Goal: Task Accomplishment & Management: Complete application form

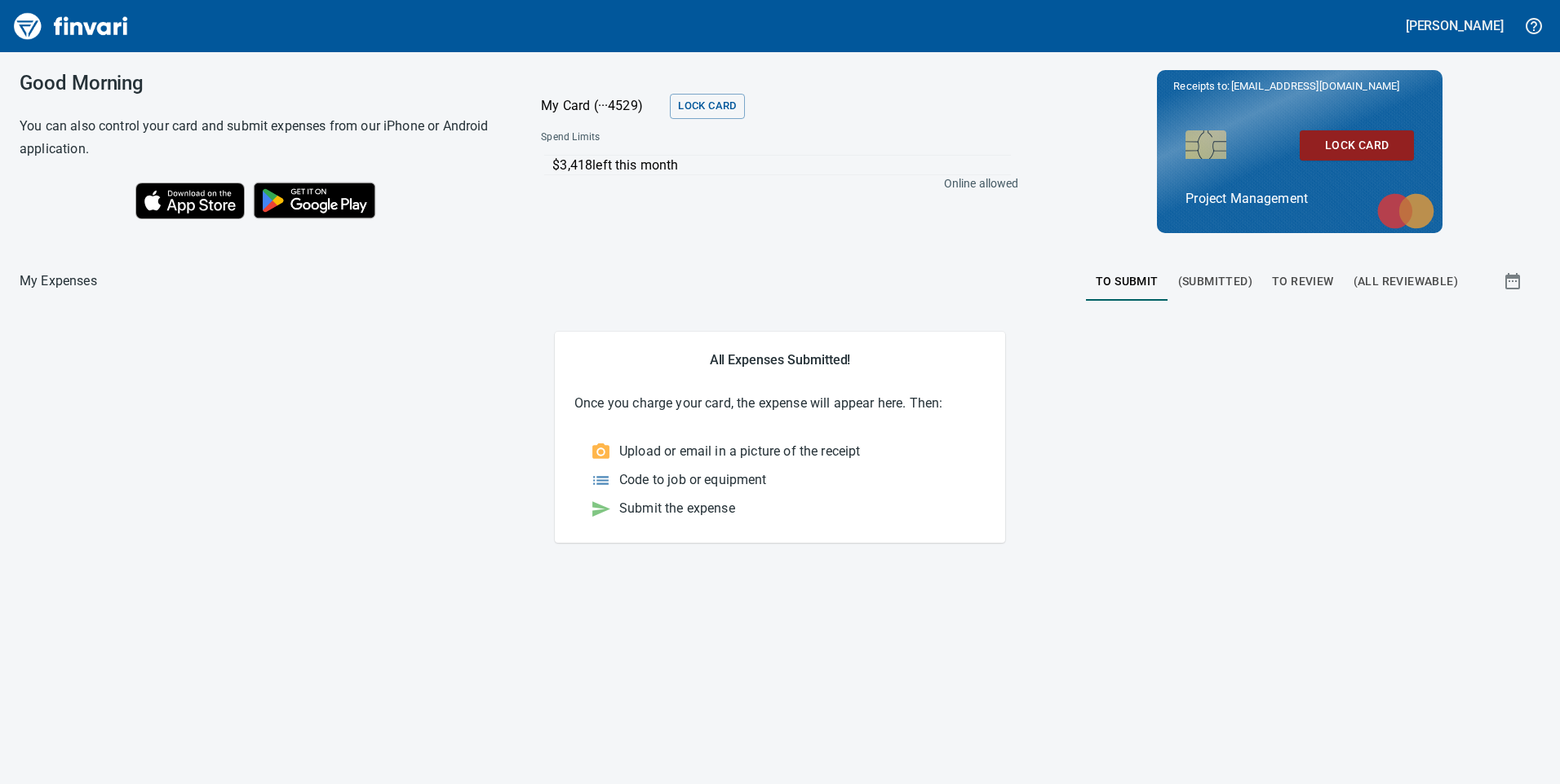
click at [1306, 280] on span "To Review" at bounding box center [1302, 281] width 62 height 21
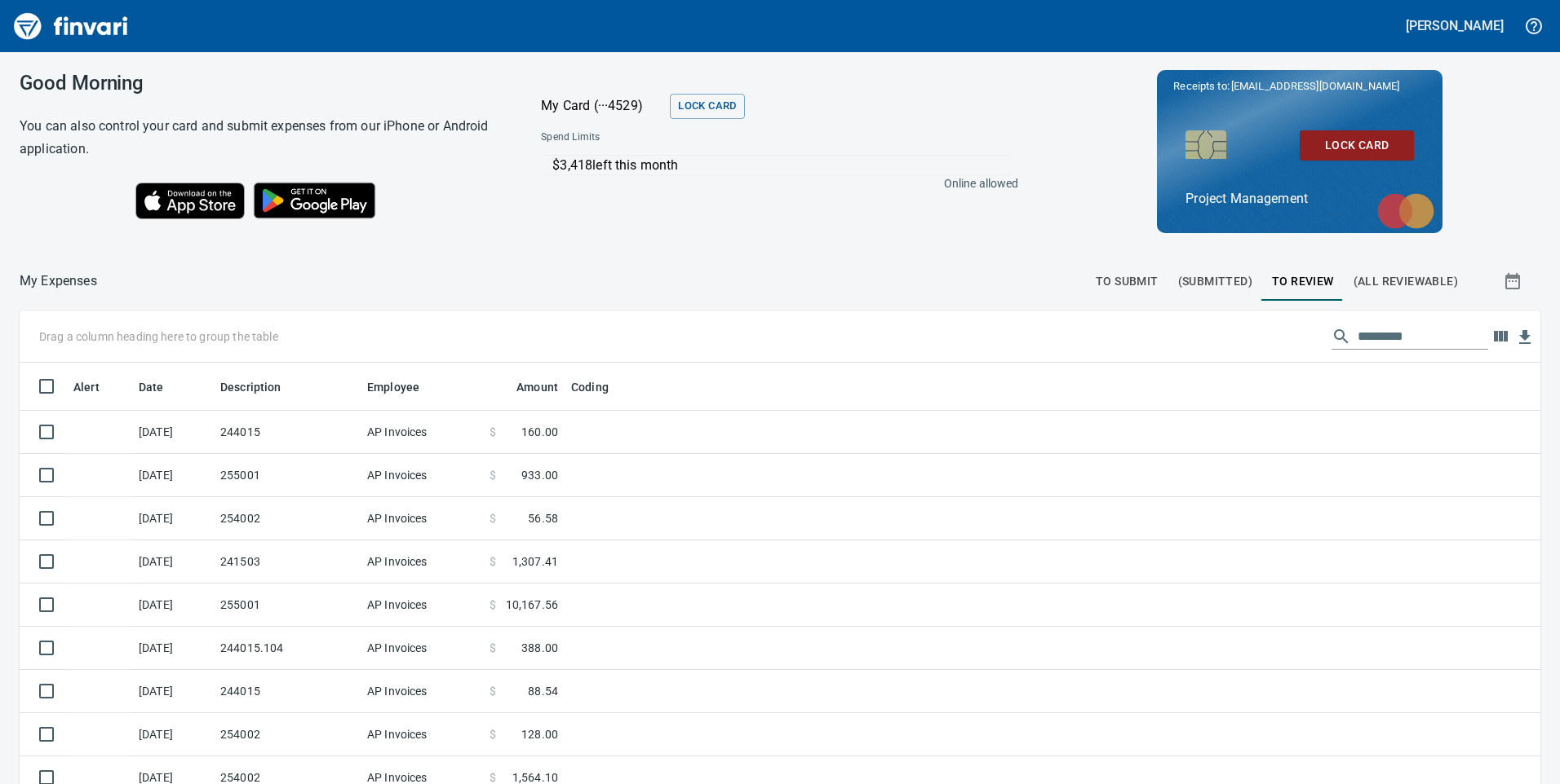
scroll to position [592, 1484]
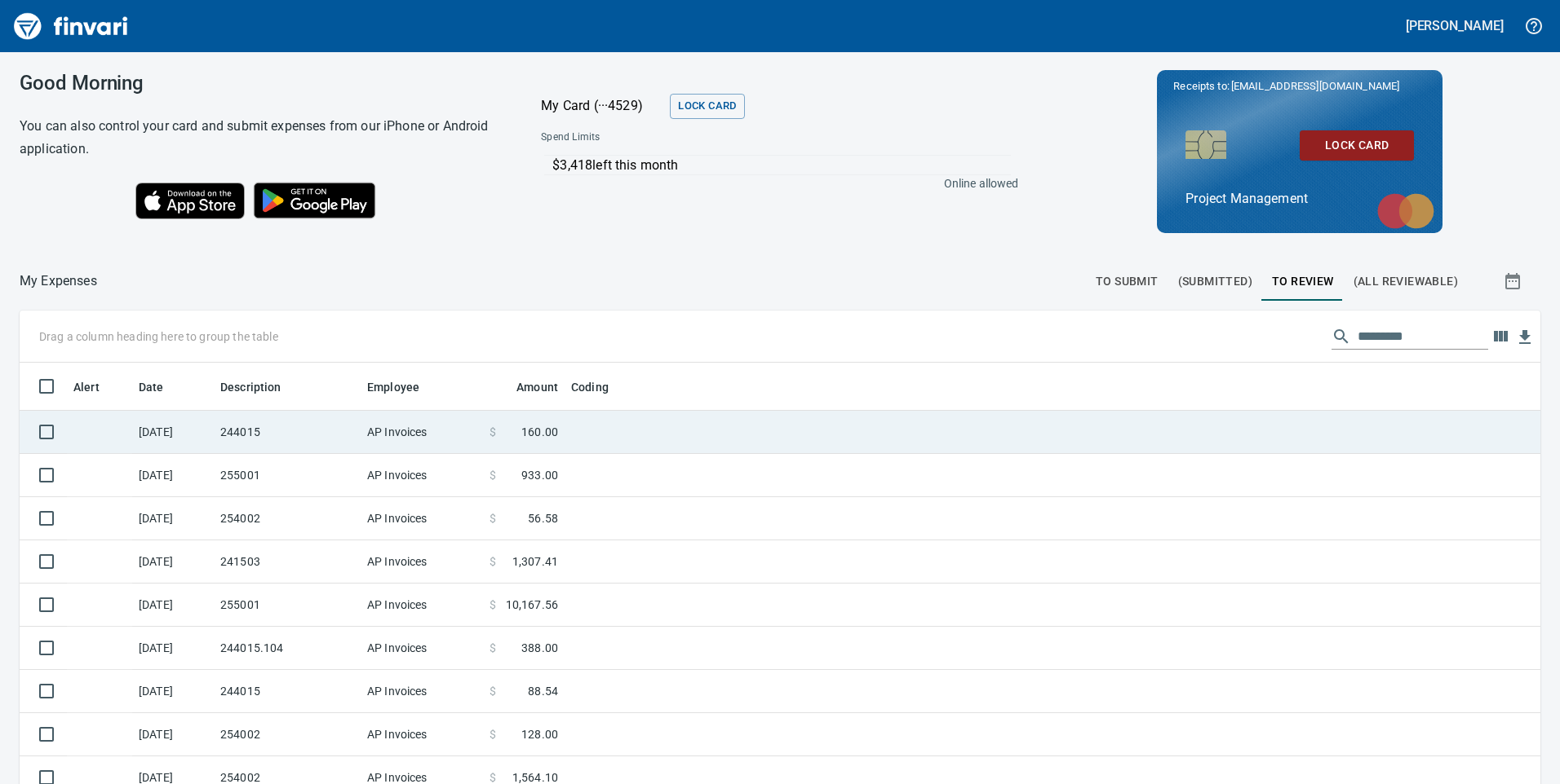
click at [409, 449] on td "AP Invoices" at bounding box center [422, 432] width 122 height 43
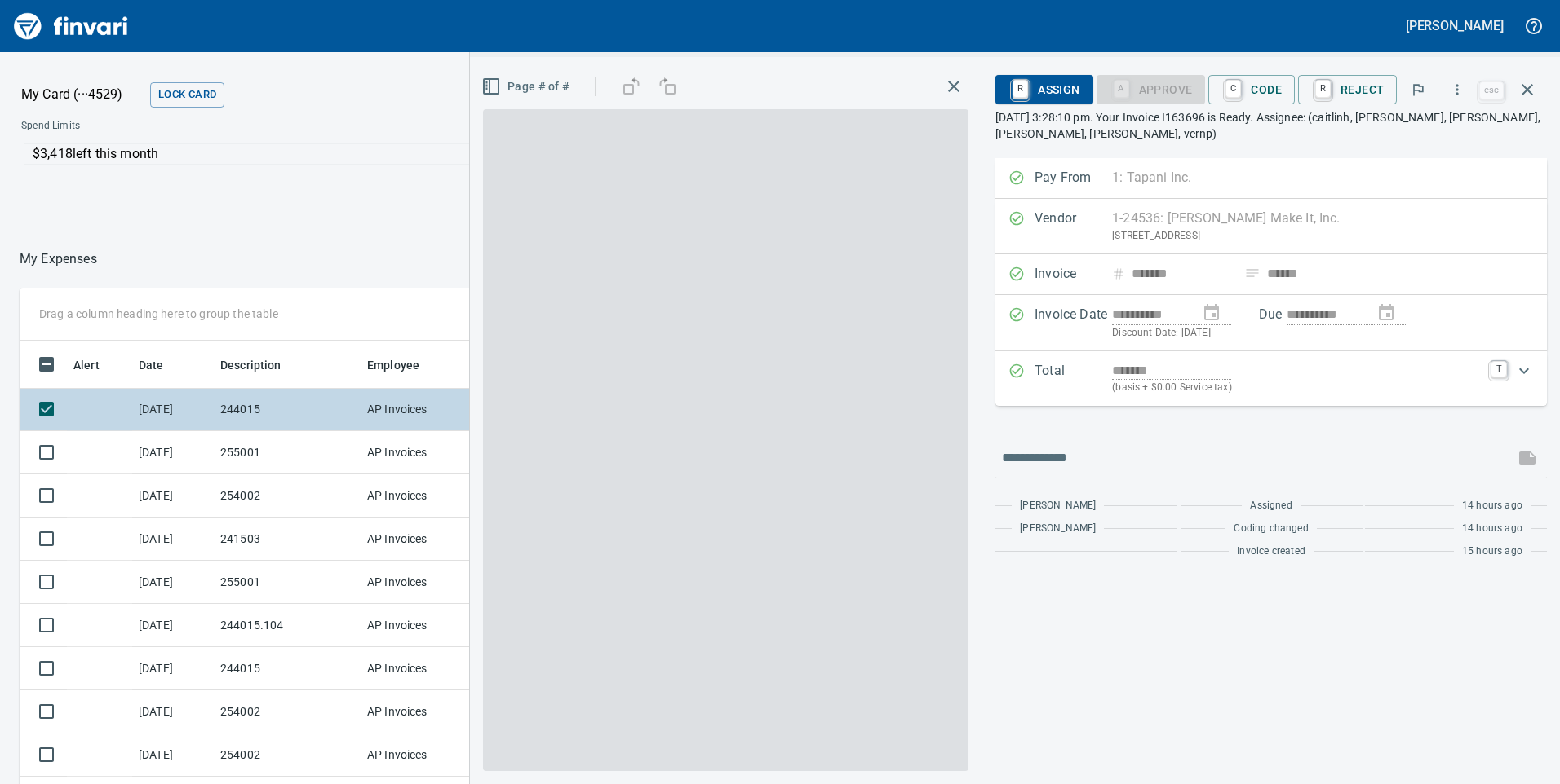
scroll to position [592, 1076]
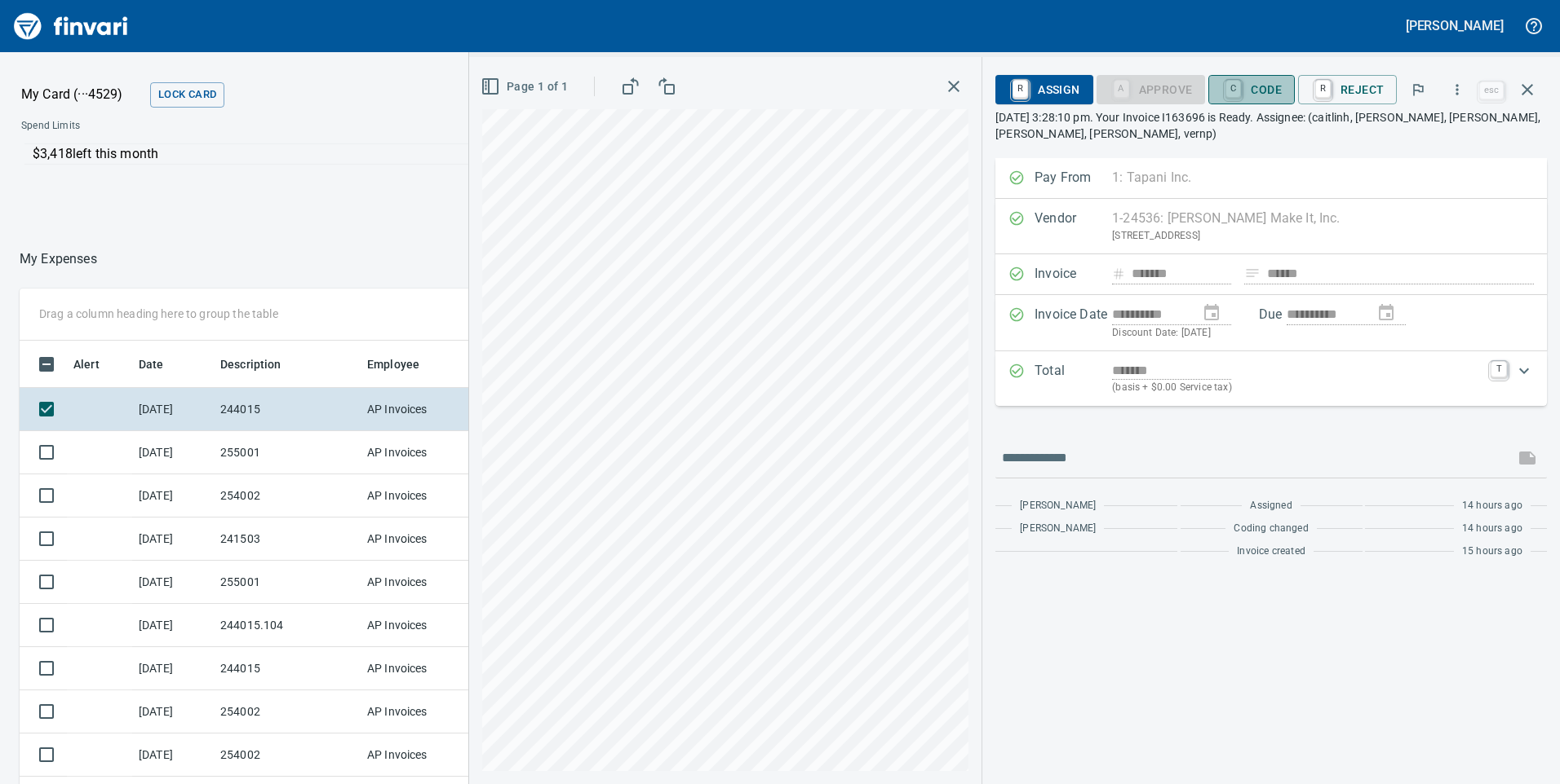
click at [1270, 91] on span "C Code" at bounding box center [1250, 89] width 60 height 28
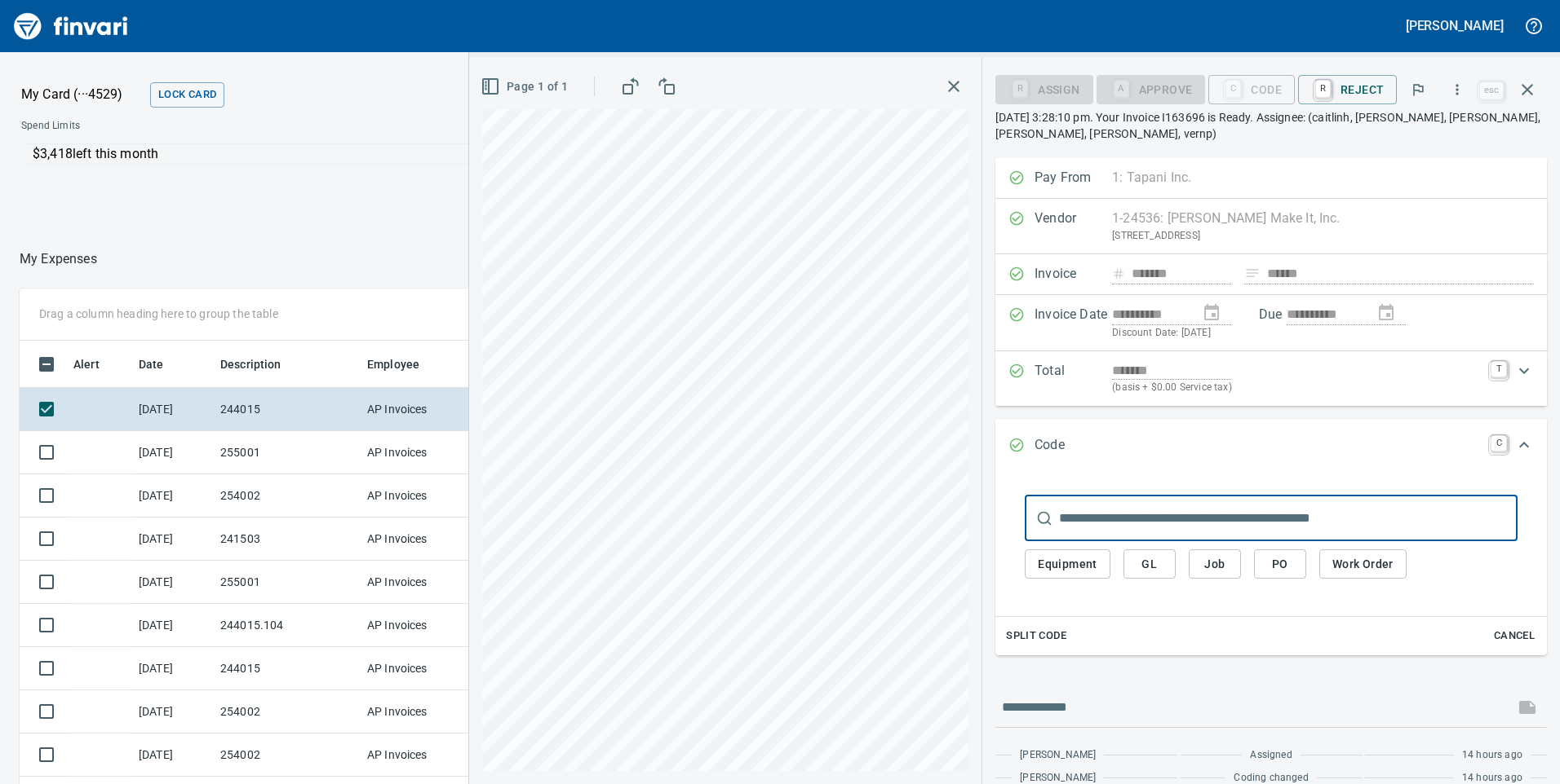
click at [1107, 506] on input "text" at bounding box center [1288, 519] width 458 height 45
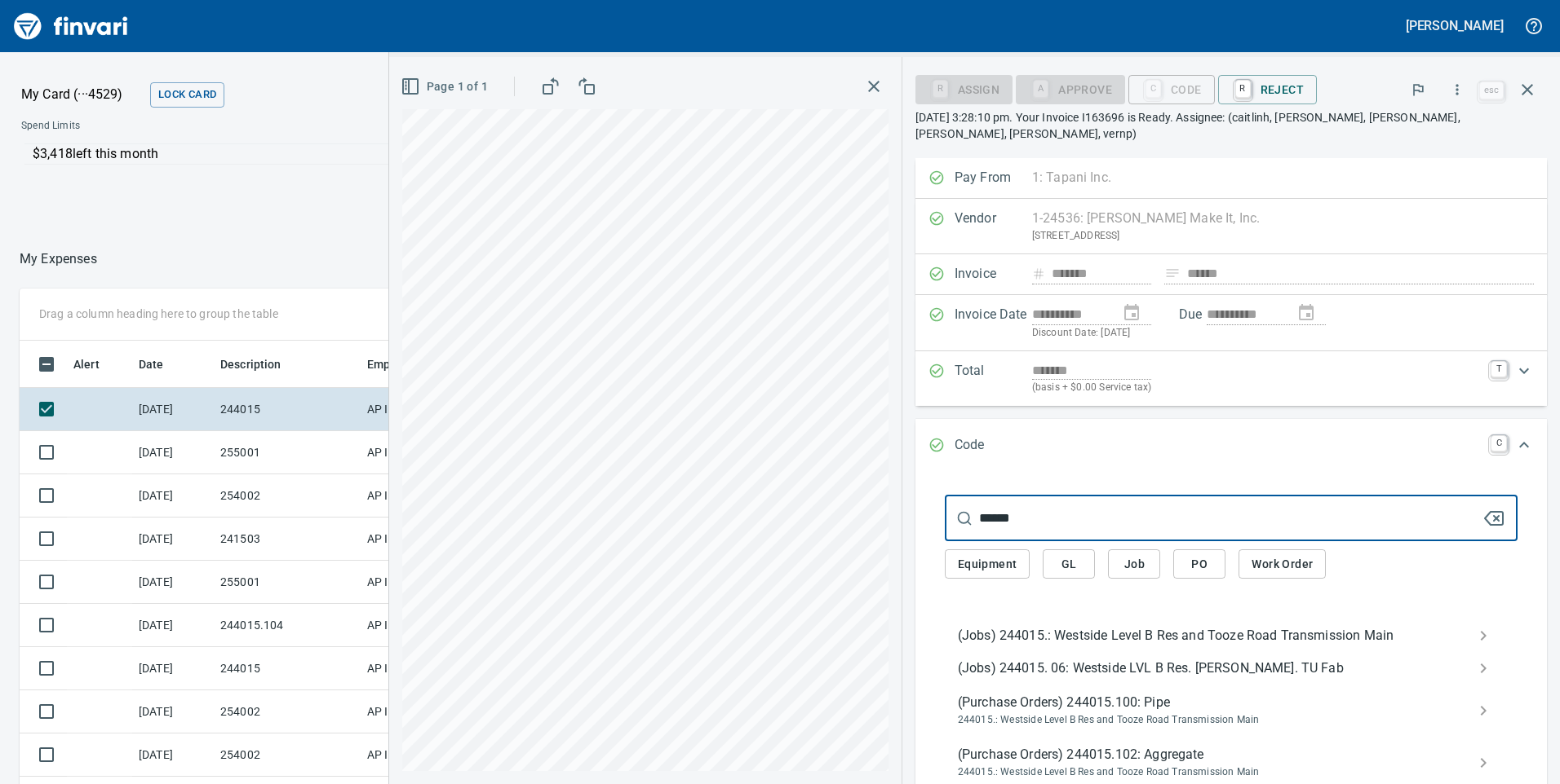
type input "******"
click at [1060, 636] on span "(Jobs) 244015.: Westside Level B Res and Tooze Road Transmission Main" at bounding box center [1217, 636] width 520 height 20
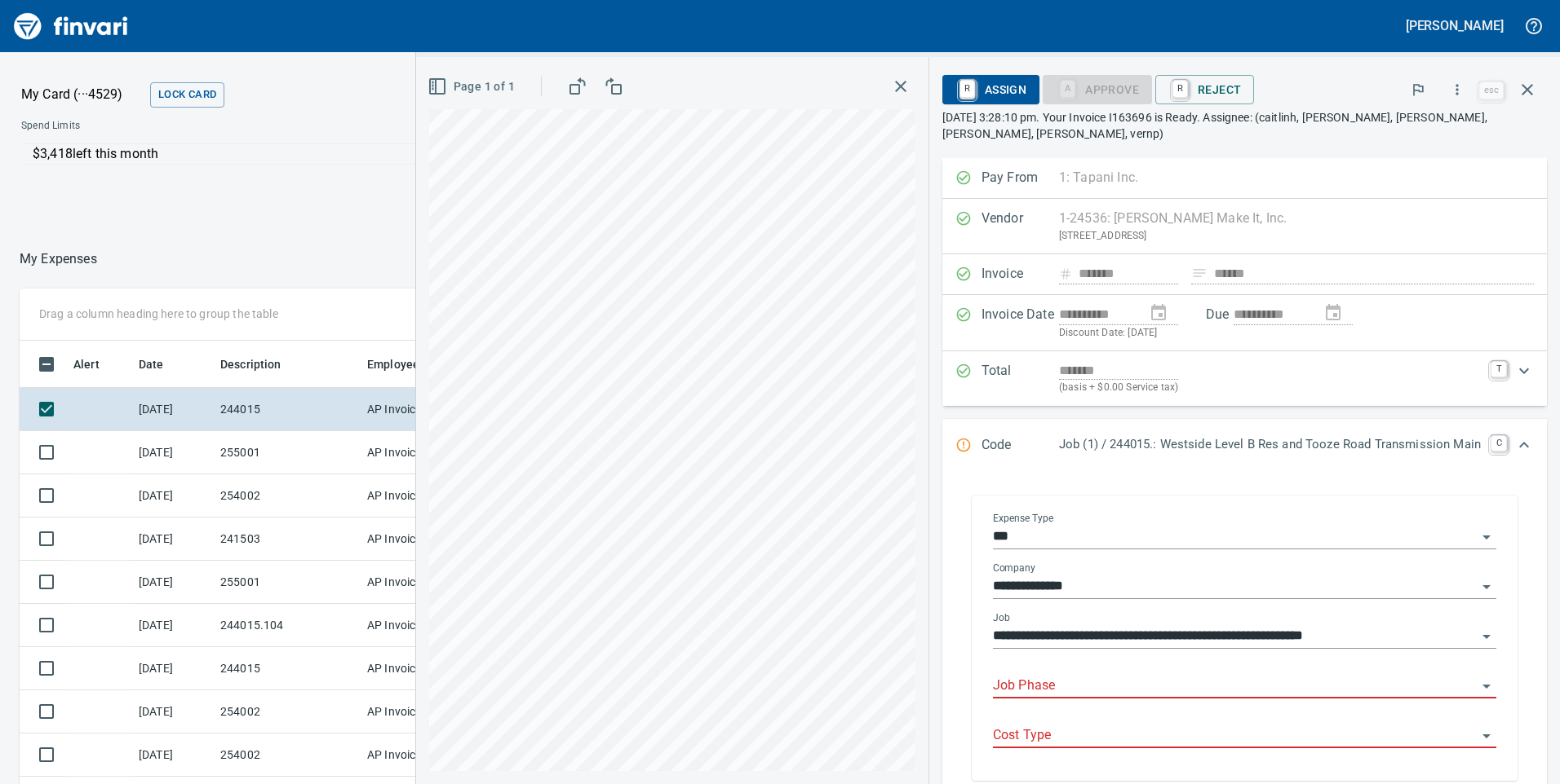
click at [1005, 686] on input "Job Phase" at bounding box center [1235, 686] width 484 height 23
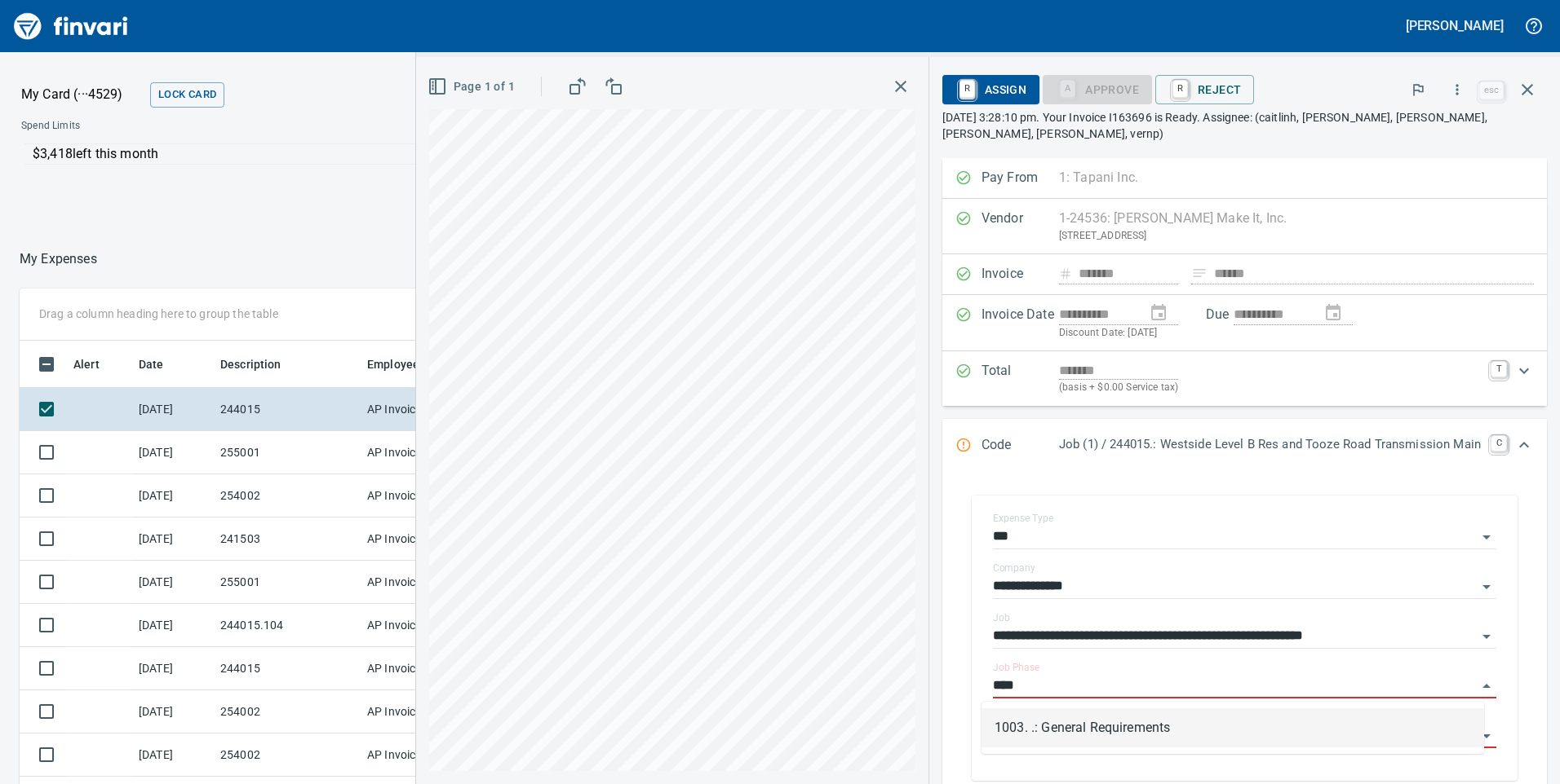
click at [1030, 727] on li "1003. .: General Requirements" at bounding box center [1232, 728] width 502 height 39
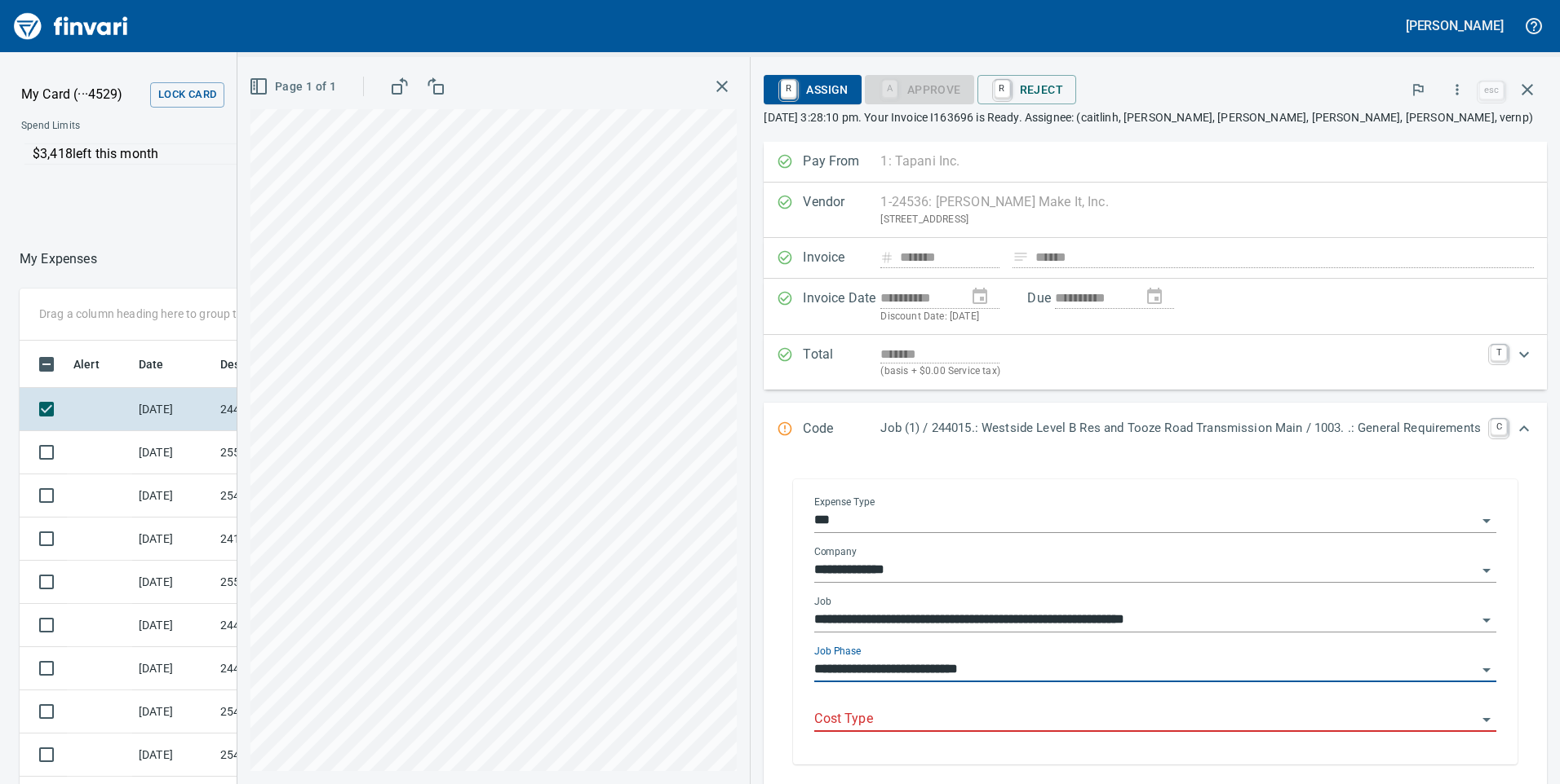
type input "**********"
click at [860, 728] on input "Cost Type" at bounding box center [1145, 719] width 663 height 23
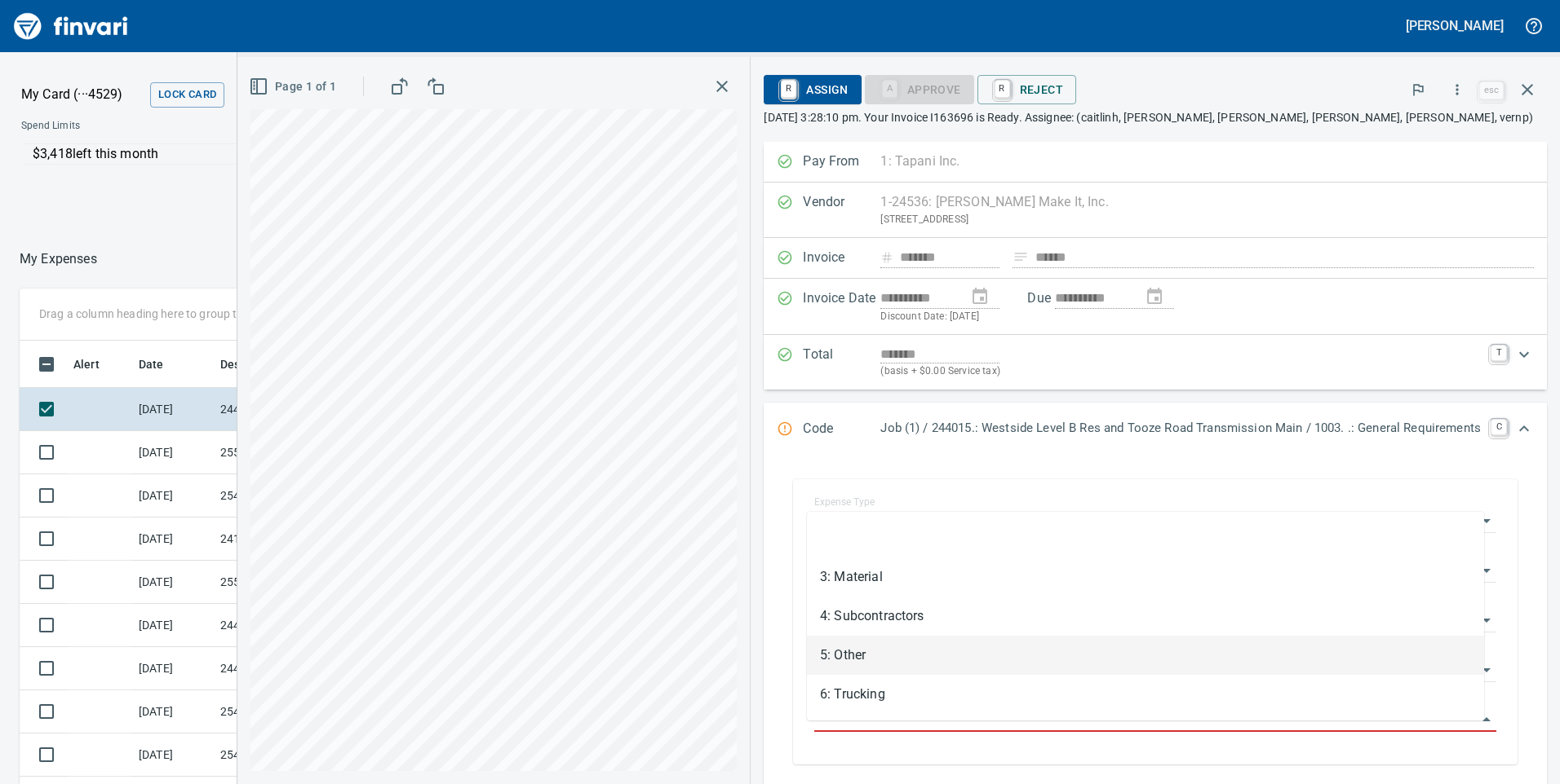
click at [868, 659] on li "5: Other" at bounding box center [1145, 655] width 677 height 39
type input "********"
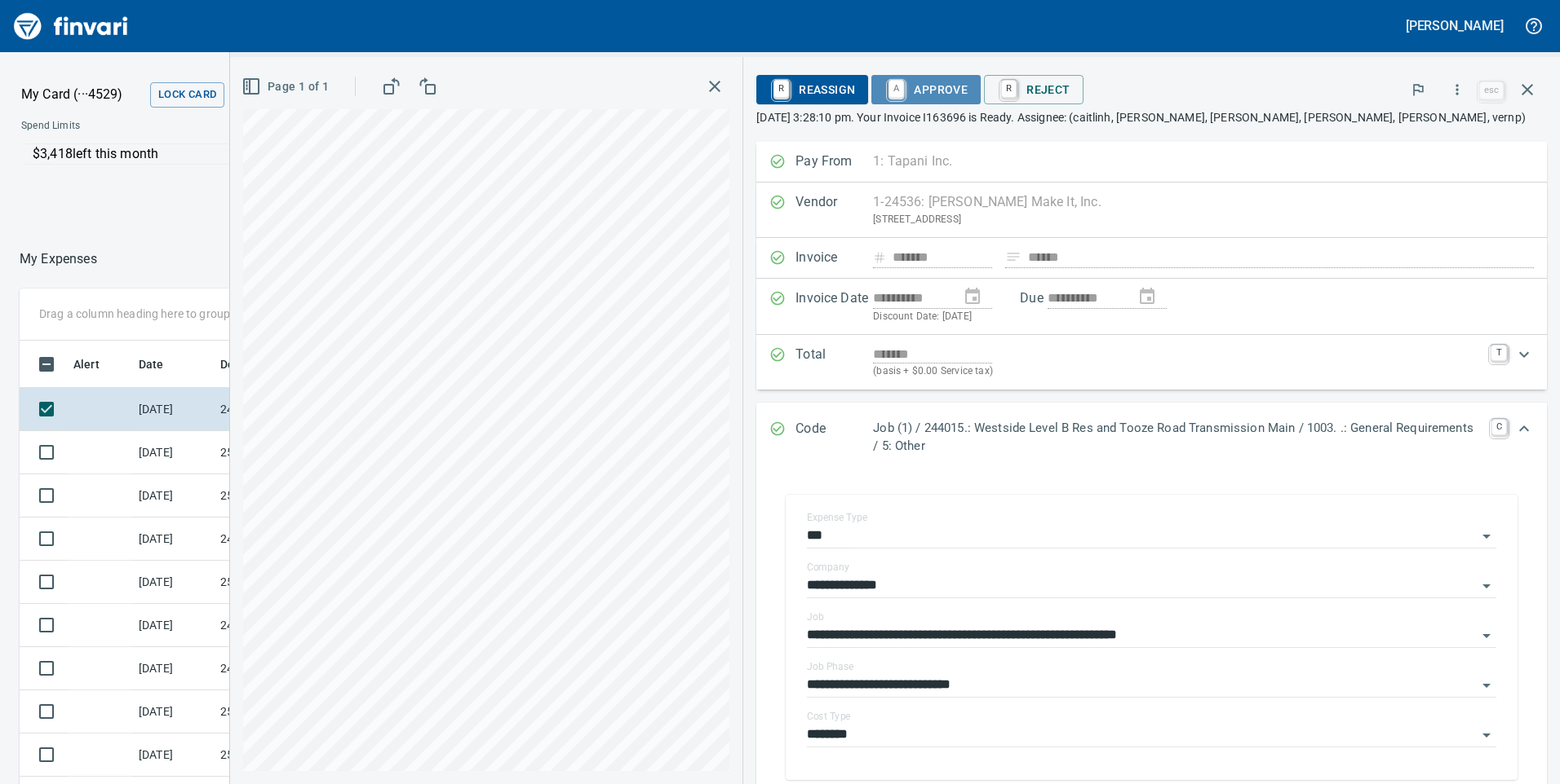
click at [929, 92] on span "A Approve" at bounding box center [926, 89] width 84 height 28
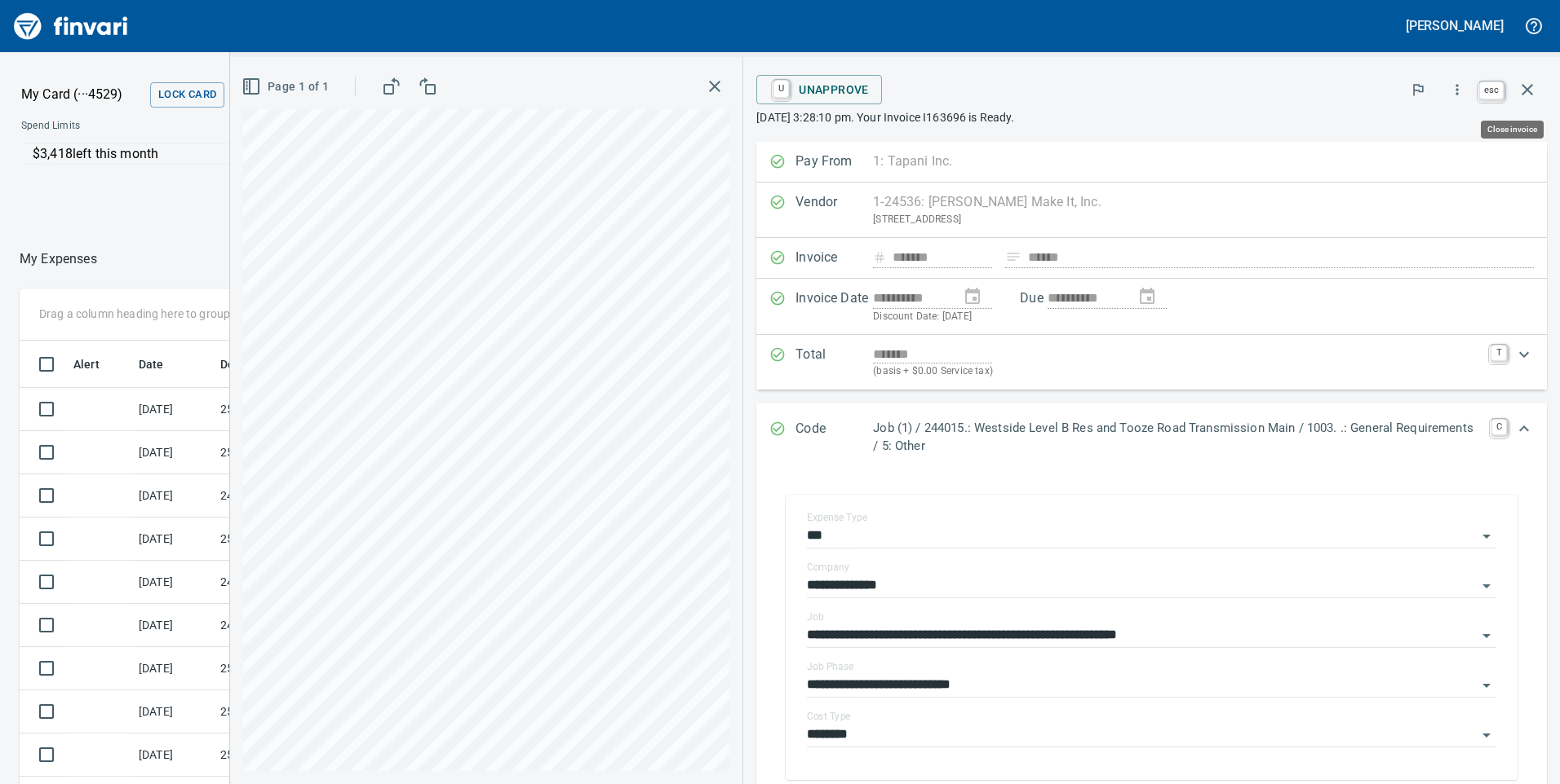
click at [1531, 92] on icon "button" at bounding box center [1528, 89] width 20 height 20
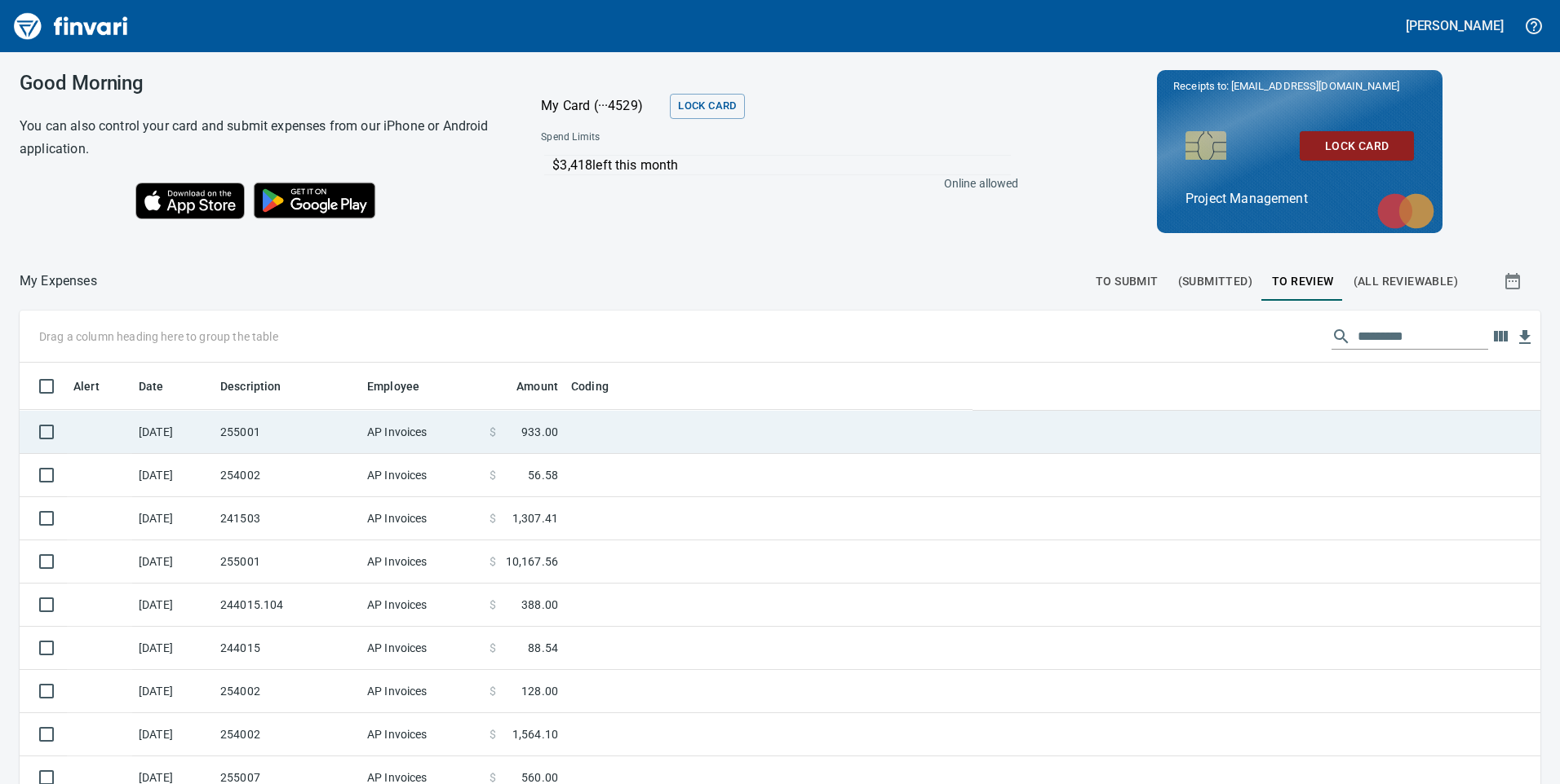
scroll to position [592, 1483]
click at [345, 437] on td "255001" at bounding box center [286, 432] width 146 height 43
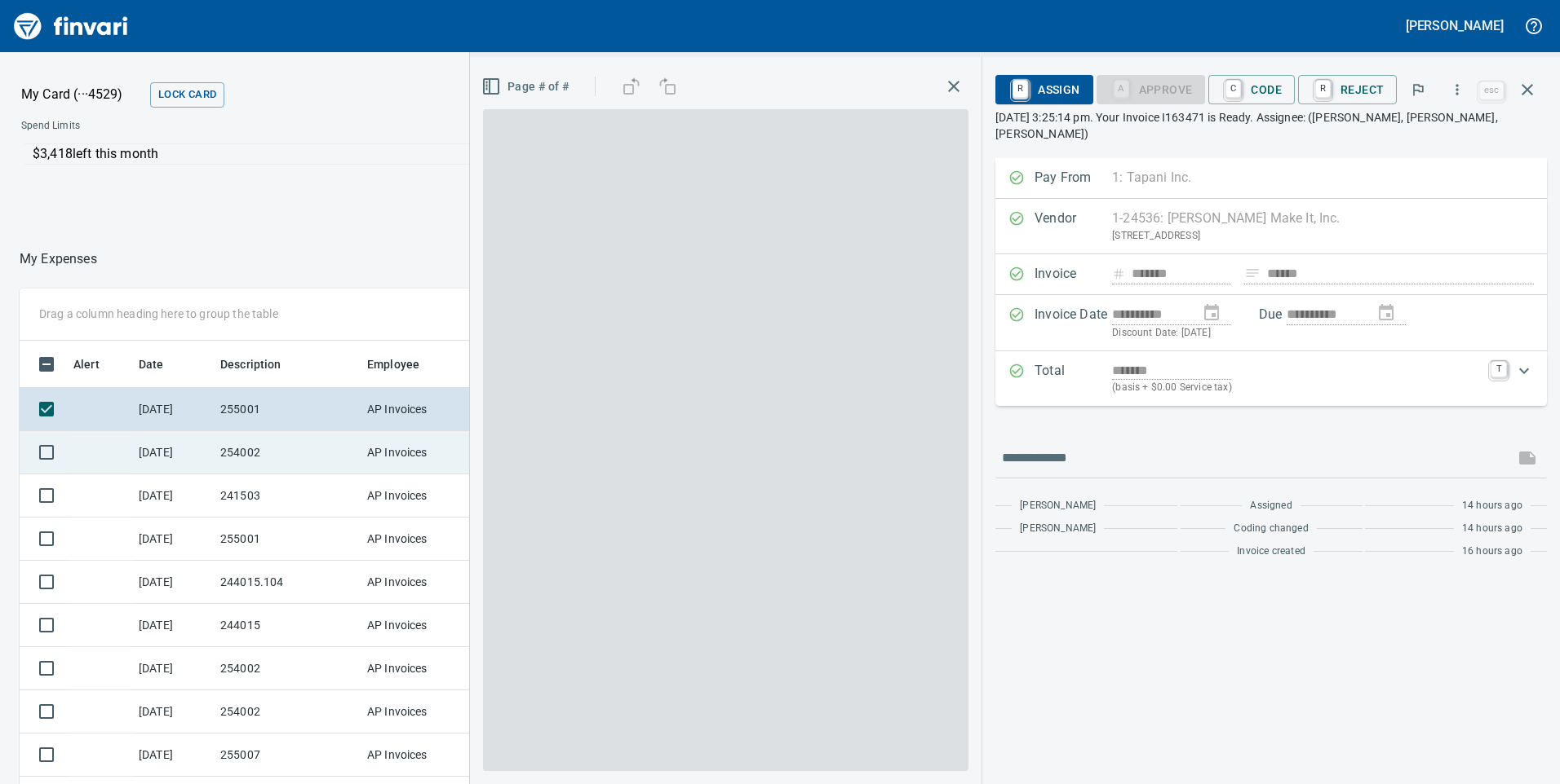
scroll to position [592, 1076]
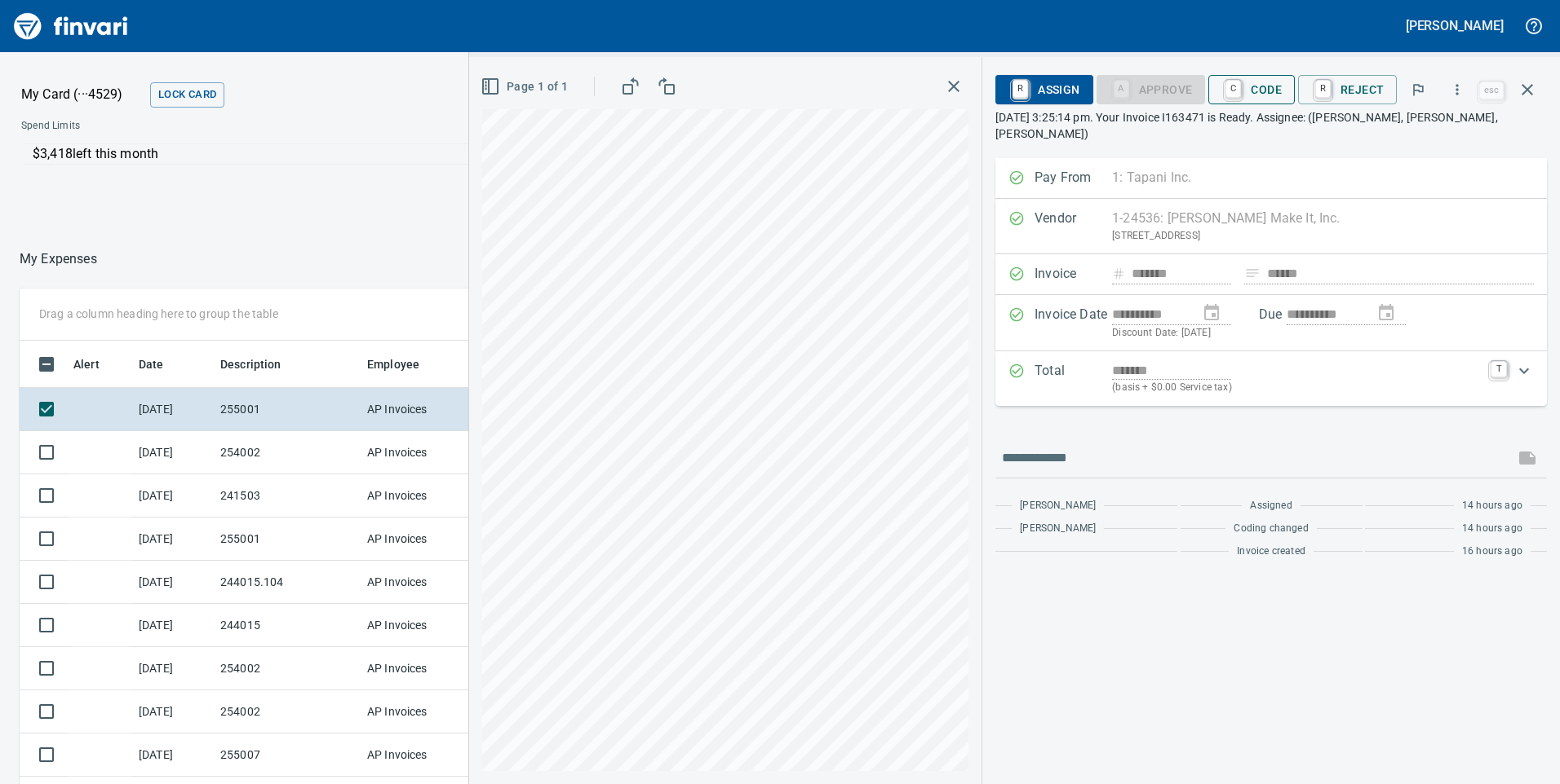
click at [1268, 88] on span "C Code" at bounding box center [1250, 89] width 60 height 28
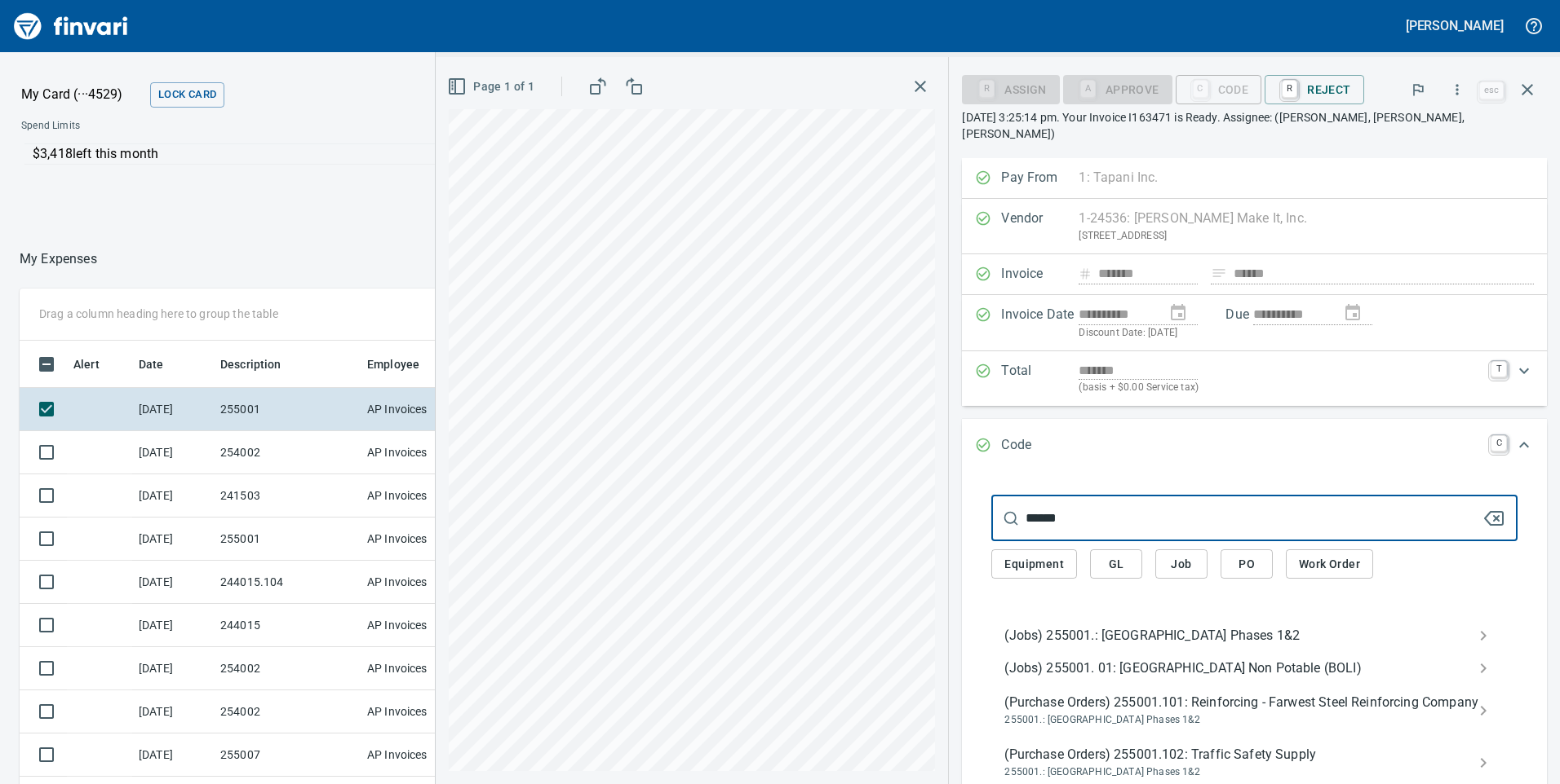
type input "******"
click at [1075, 626] on span "(Jobs) 255001.: [GEOGRAPHIC_DATA] Phases 1&2" at bounding box center [1242, 636] width 474 height 20
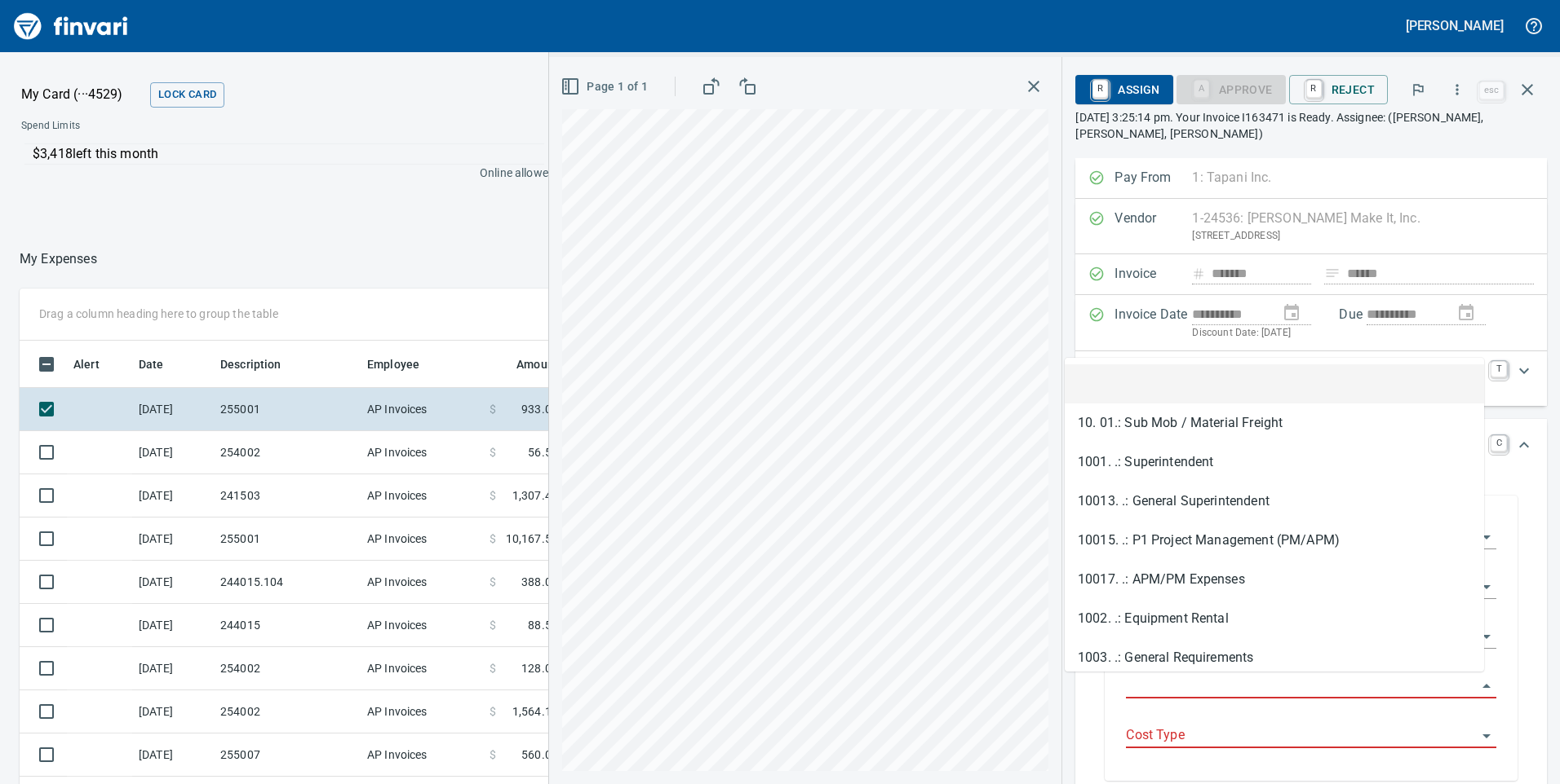
click at [1126, 682] on input "Job Phase" at bounding box center [1300, 686] width 351 height 23
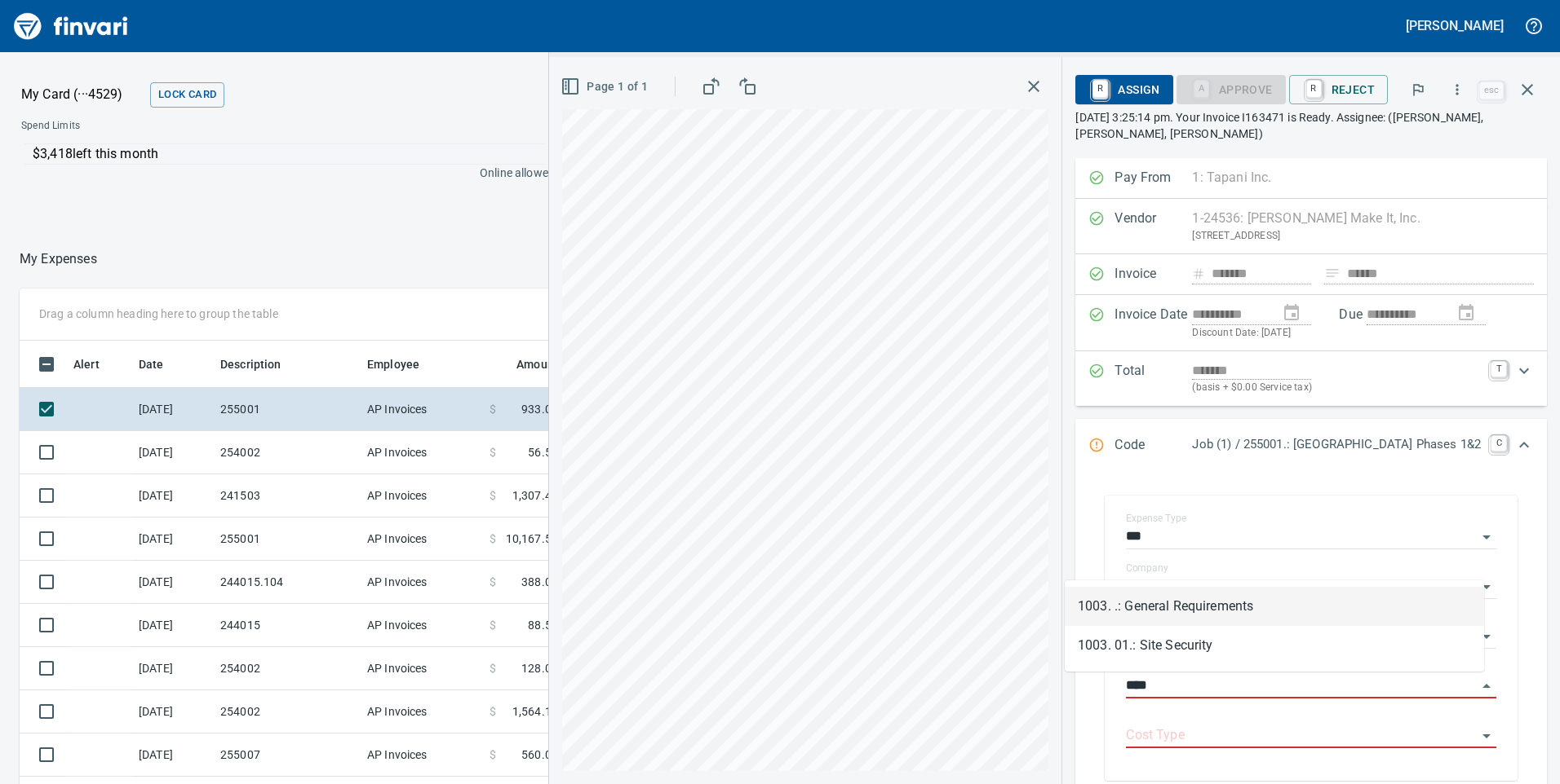
click at [1194, 599] on li "1003. .: General Requirements" at bounding box center [1274, 606] width 420 height 39
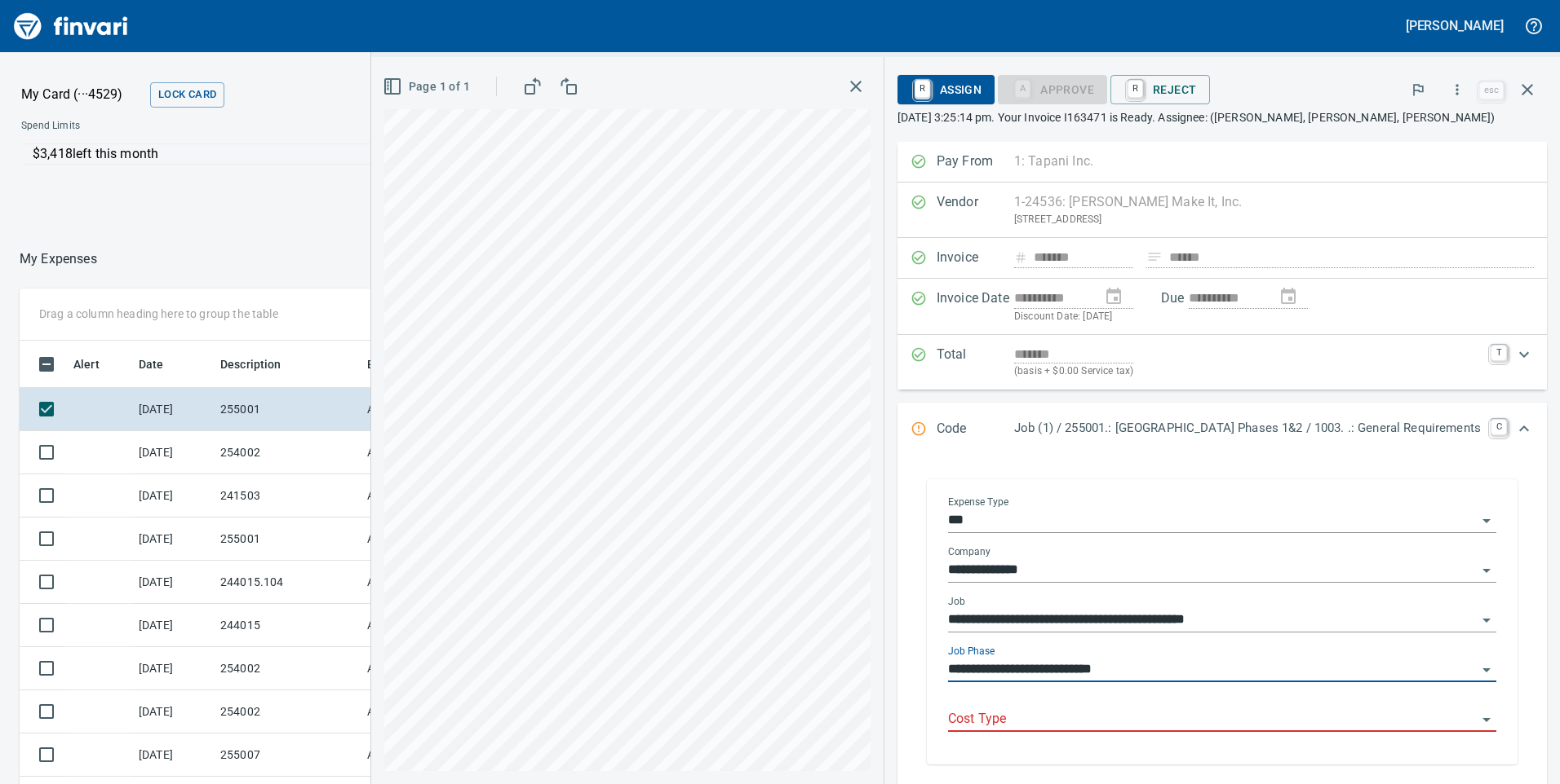
type input "**********"
click at [964, 723] on input "Cost Type" at bounding box center [1212, 719] width 529 height 23
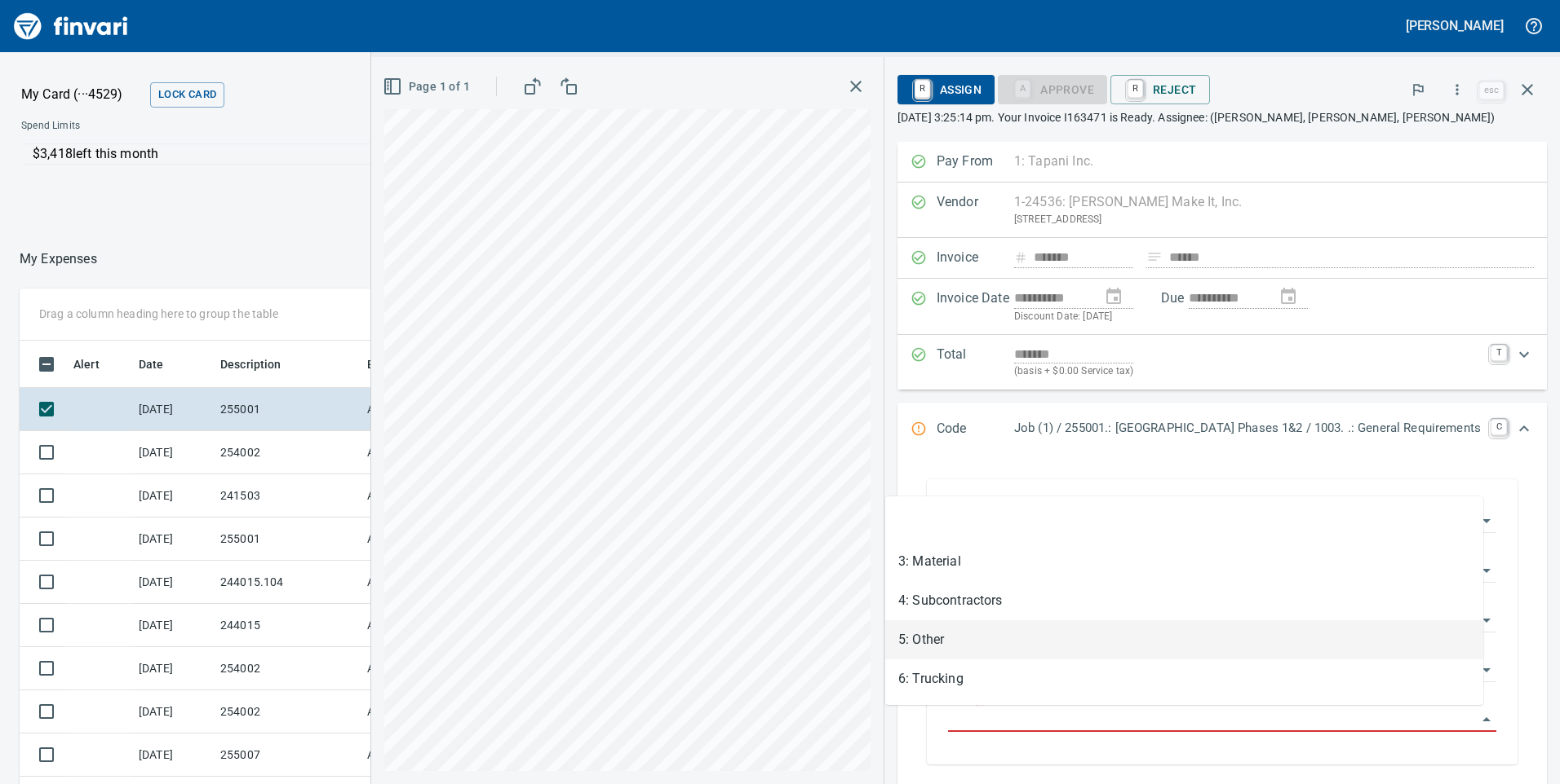
click at [948, 638] on li "5: Other" at bounding box center [1184, 641] width 598 height 39
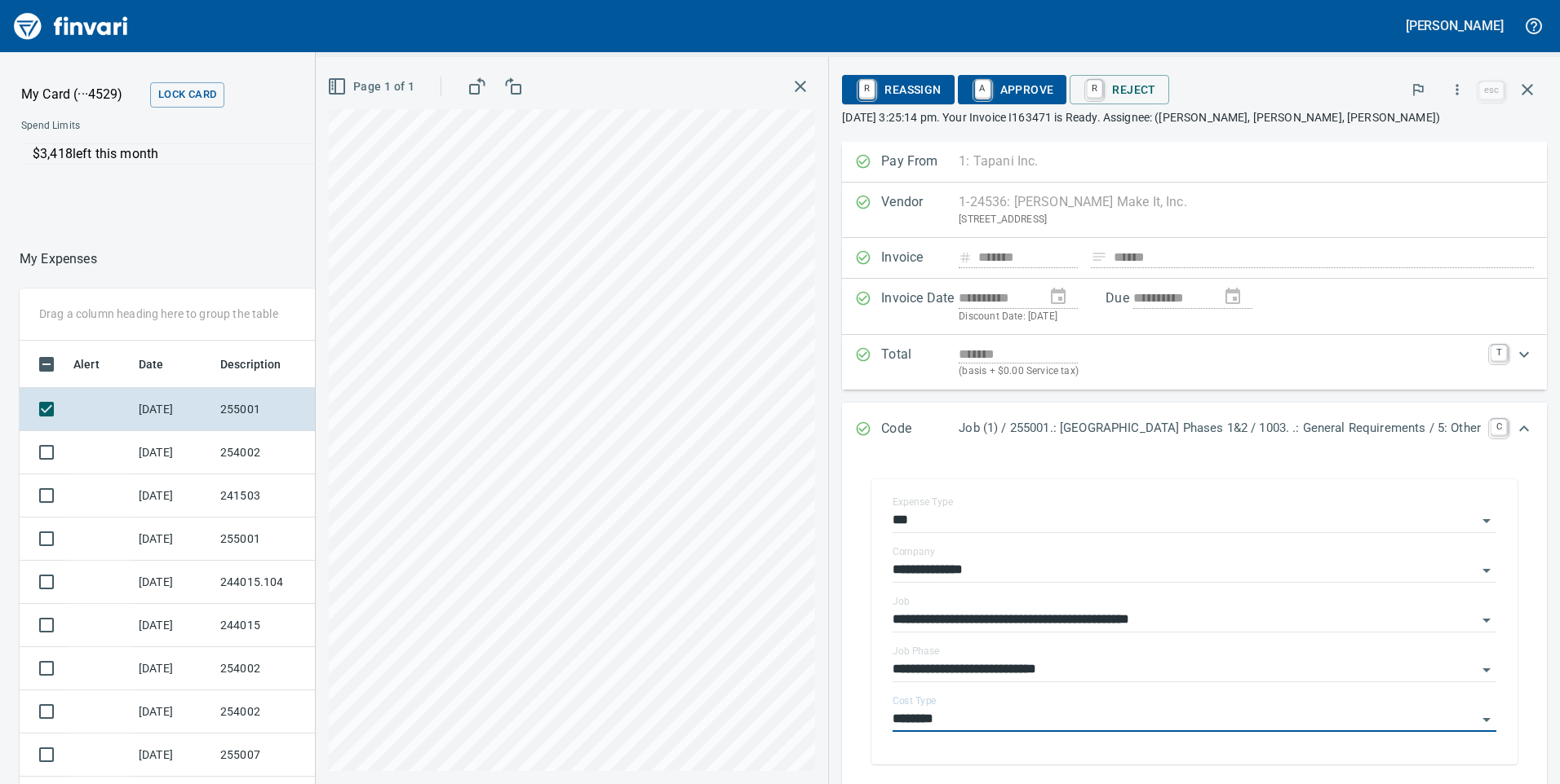
type input "********"
click at [971, 92] on span "A Approve" at bounding box center [1012, 89] width 84 height 28
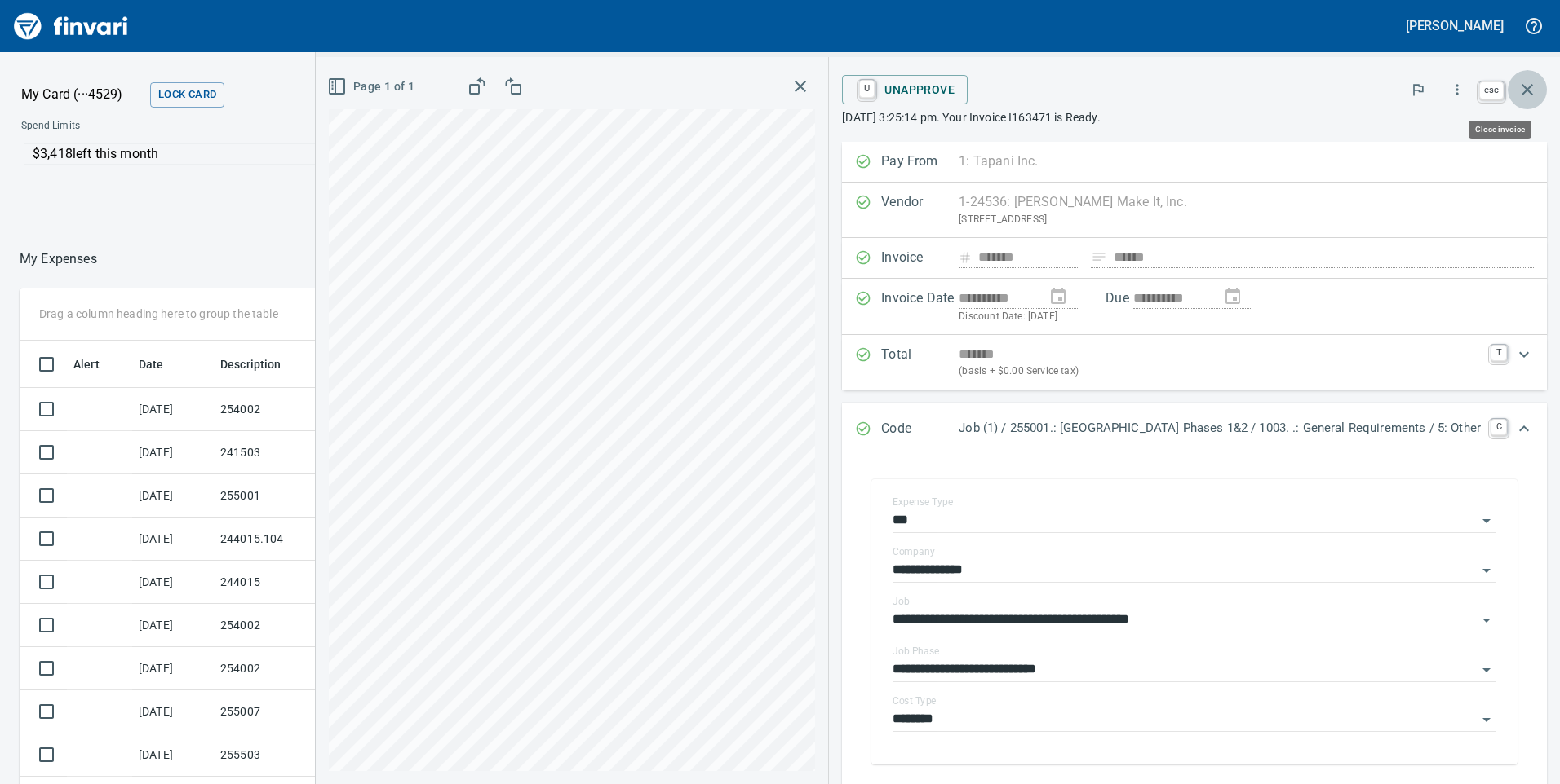
click at [1529, 89] on icon "button" at bounding box center [1528, 89] width 20 height 20
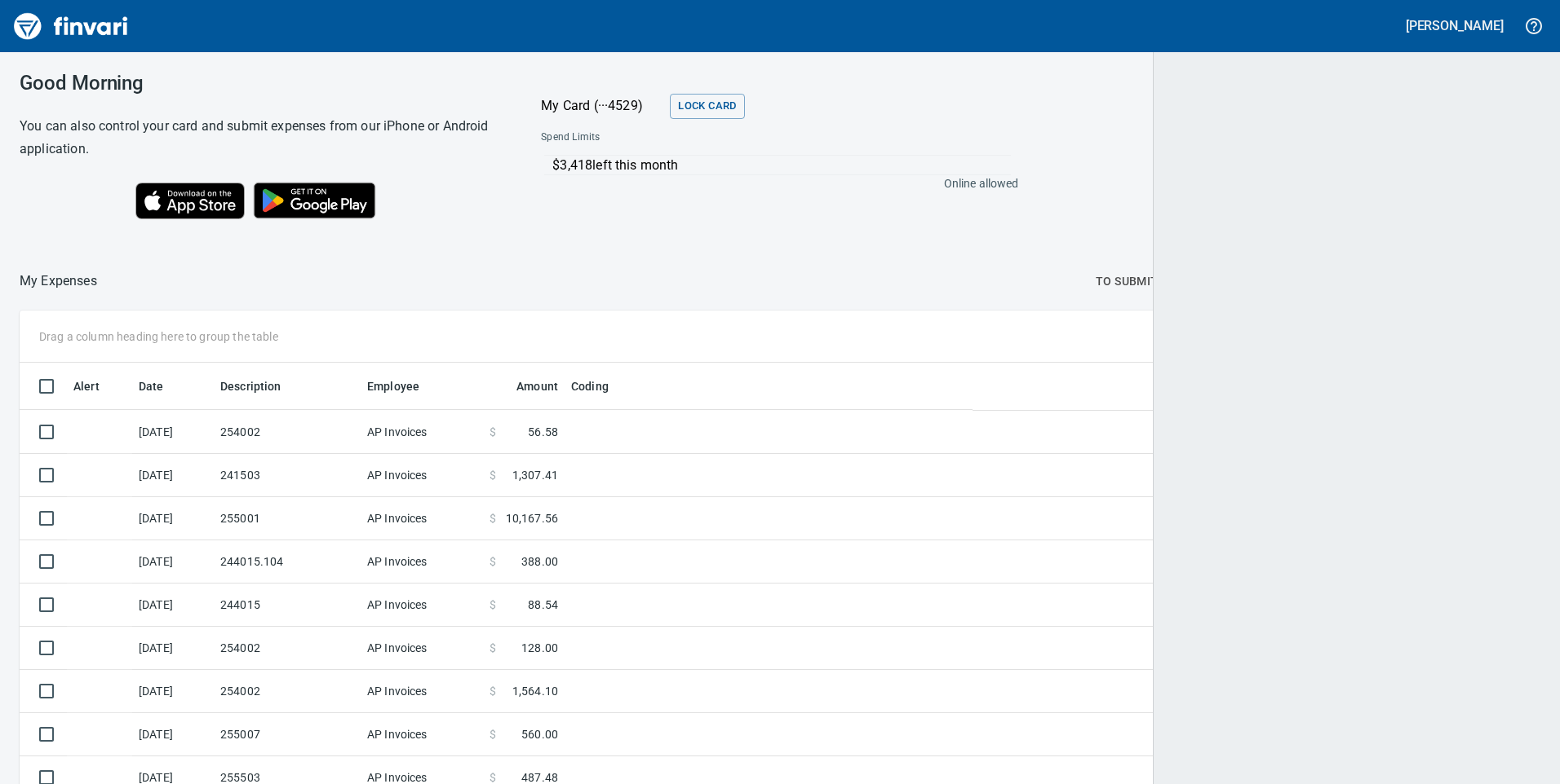
scroll to position [2, 2]
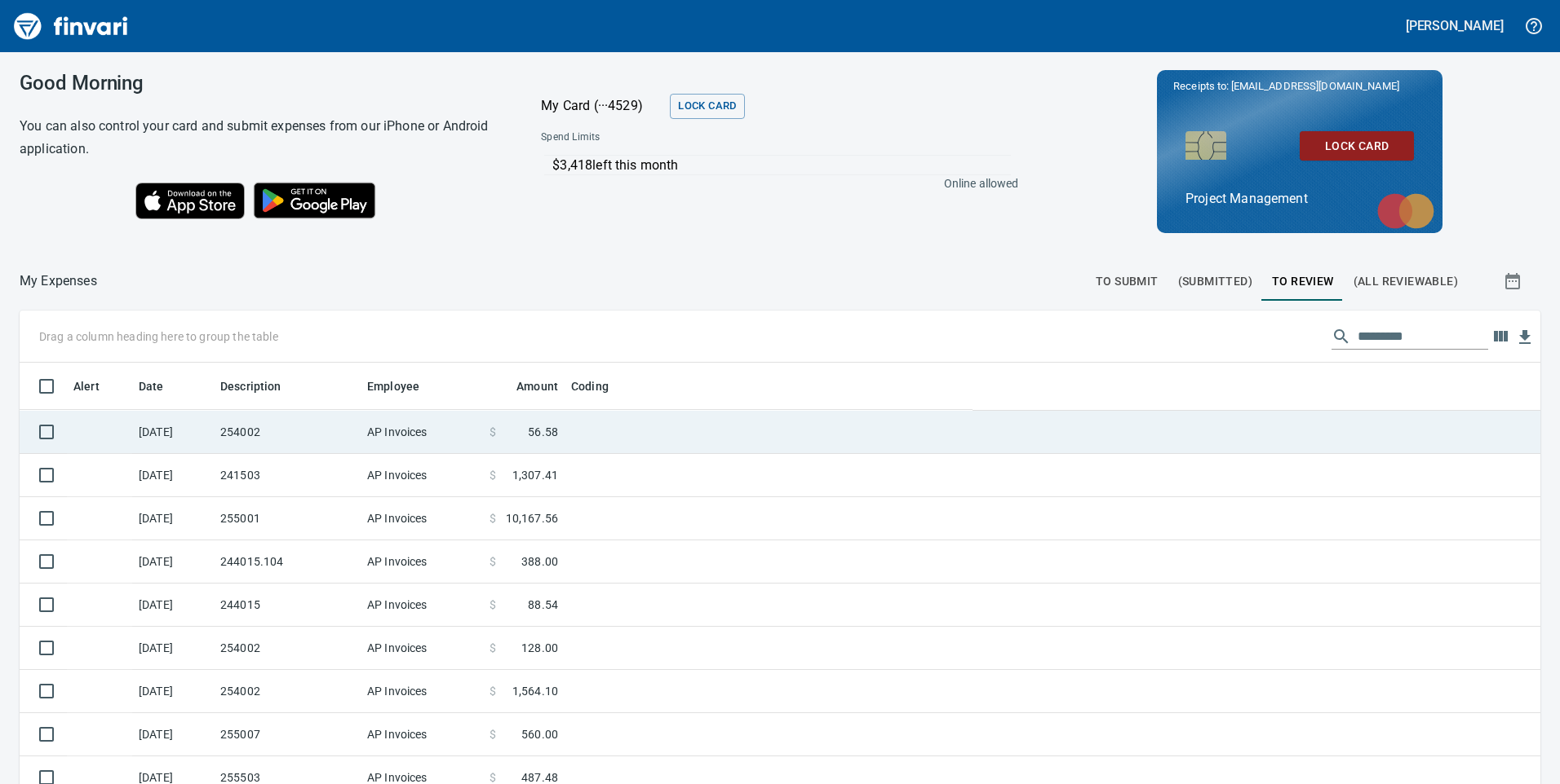
click at [461, 440] on td "AP Invoices" at bounding box center [422, 432] width 122 height 43
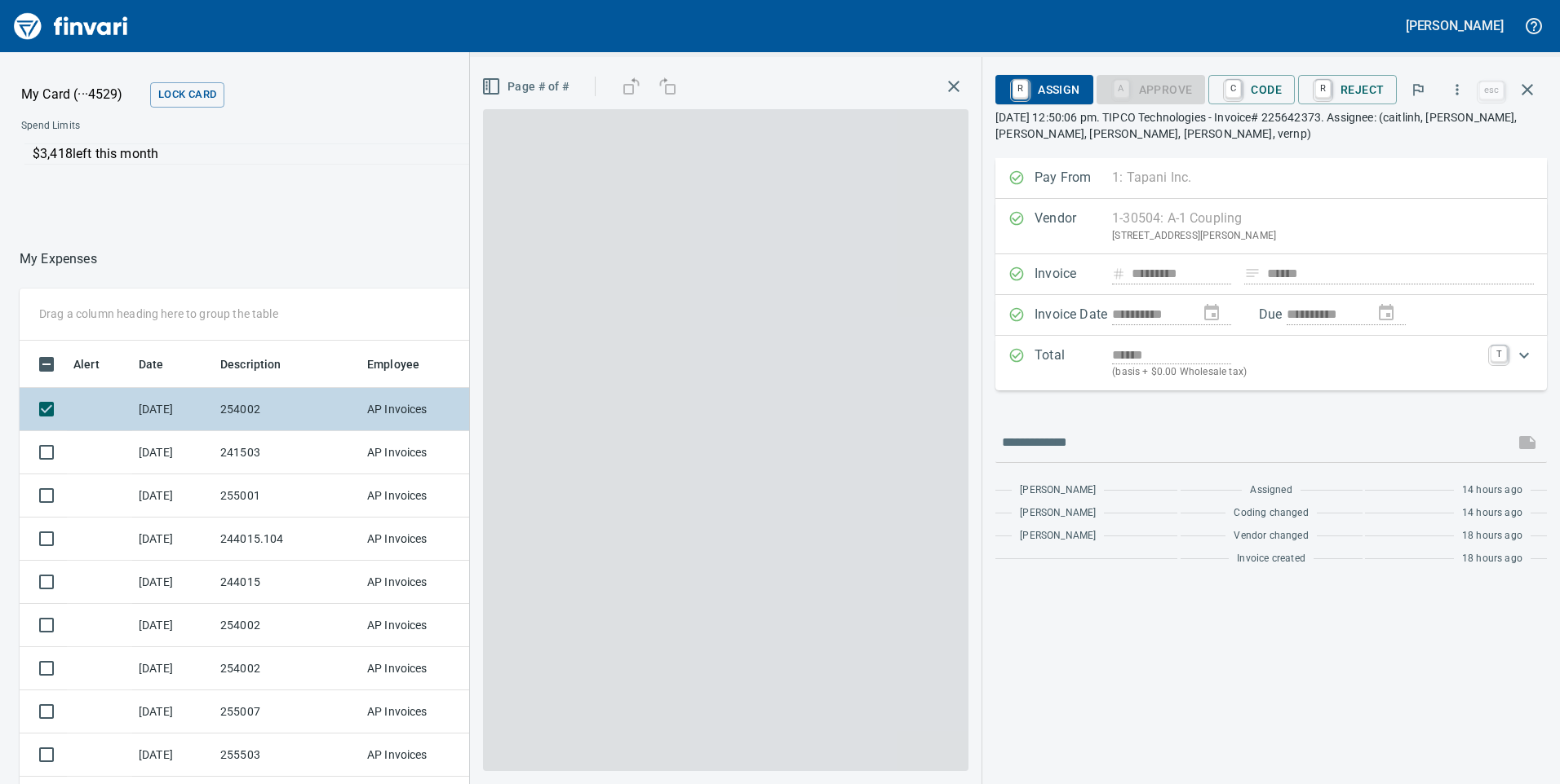
scroll to position [592, 1076]
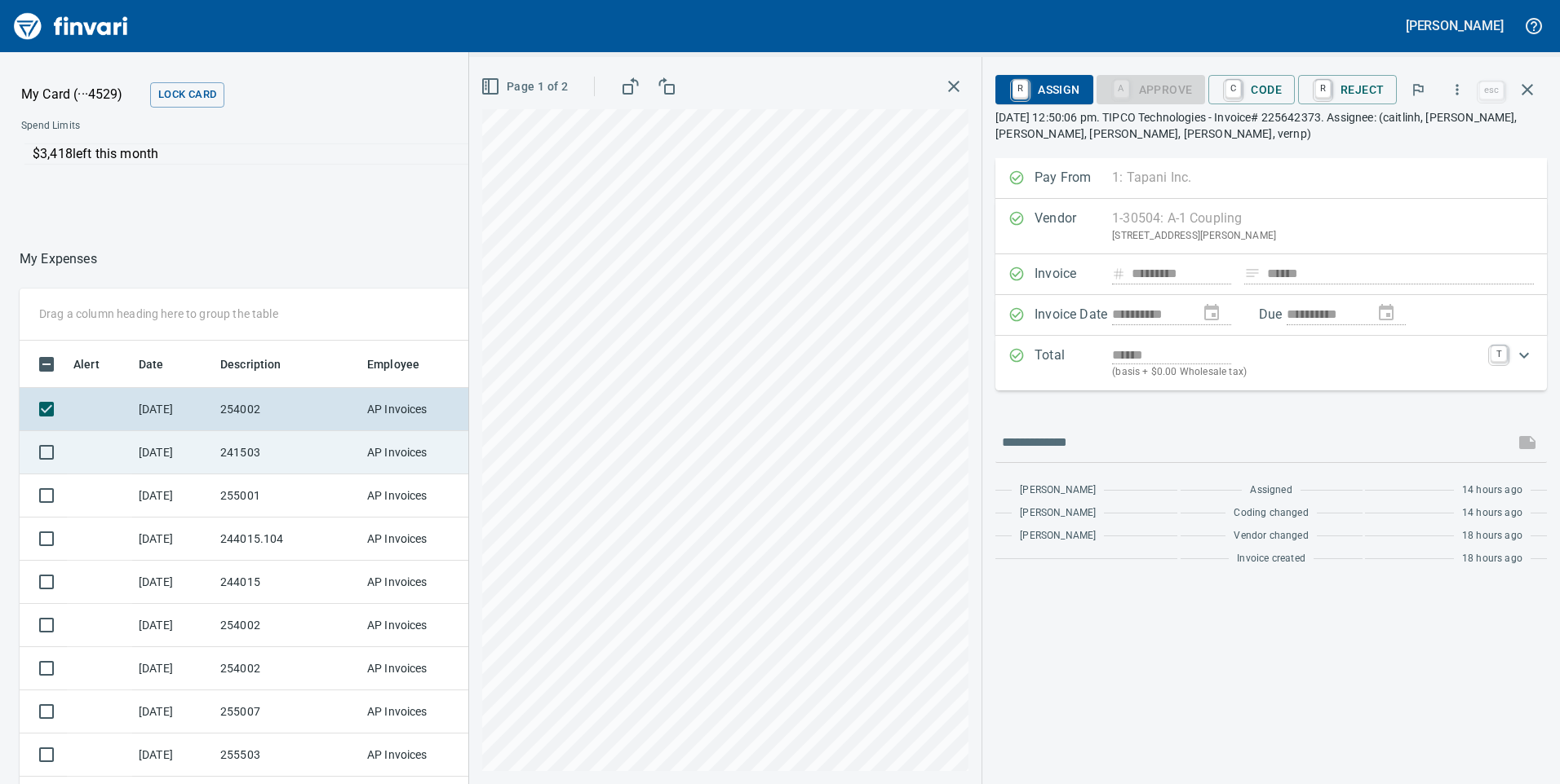
click at [279, 453] on td "241503" at bounding box center [286, 453] width 146 height 43
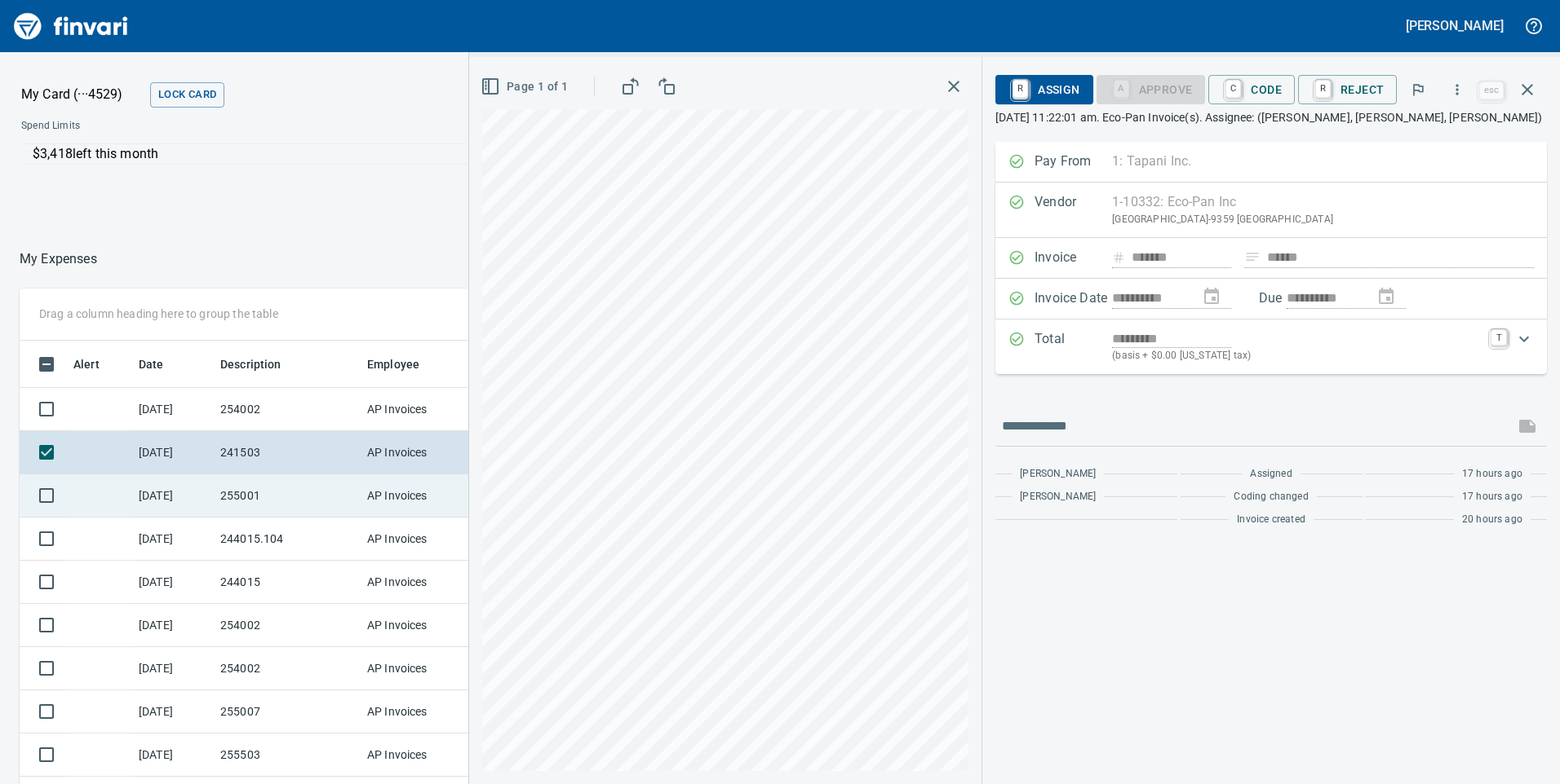
click at [285, 495] on td "255001" at bounding box center [286, 496] width 146 height 43
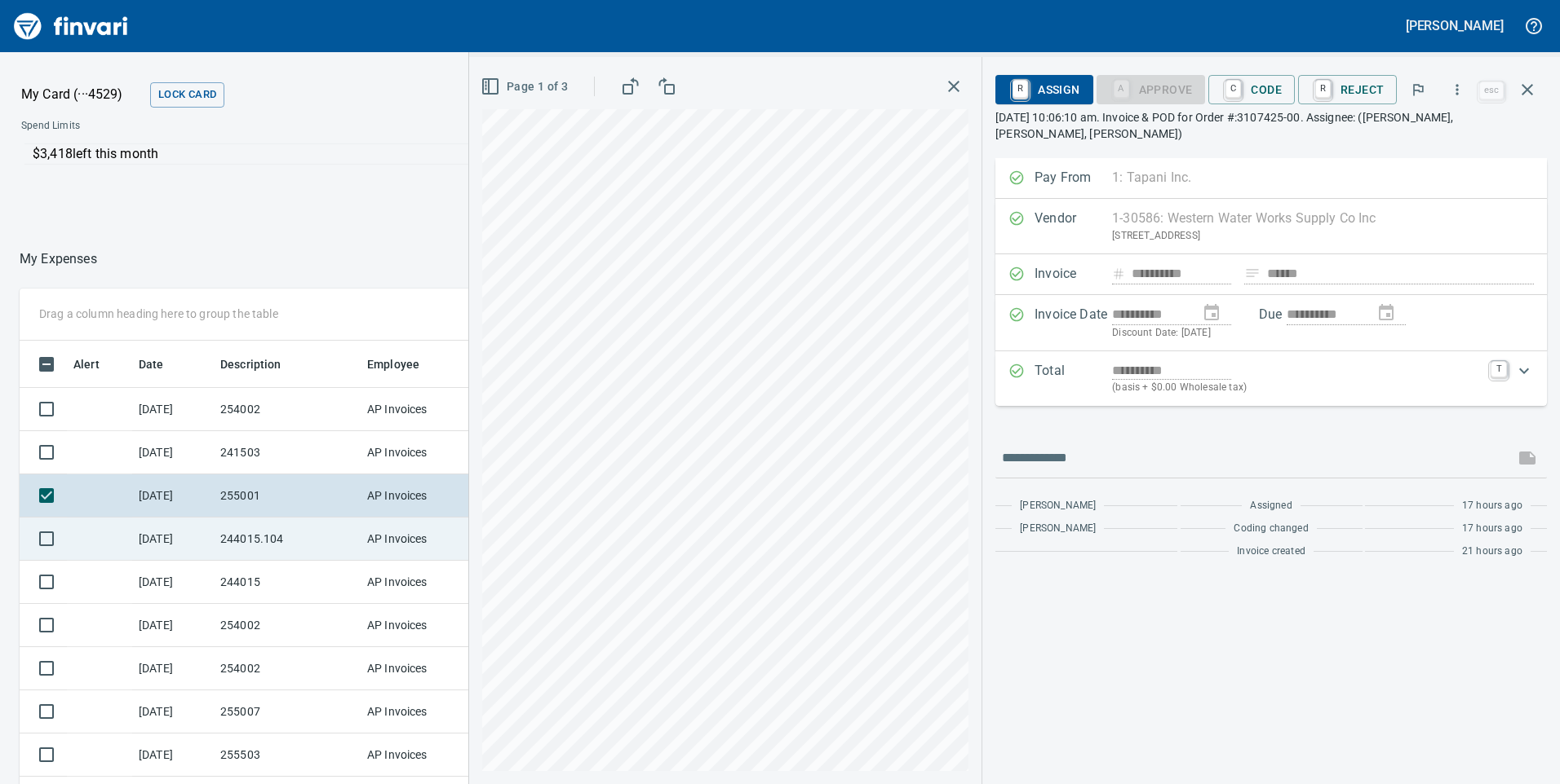
click at [262, 549] on td "244015.104" at bounding box center [286, 539] width 146 height 43
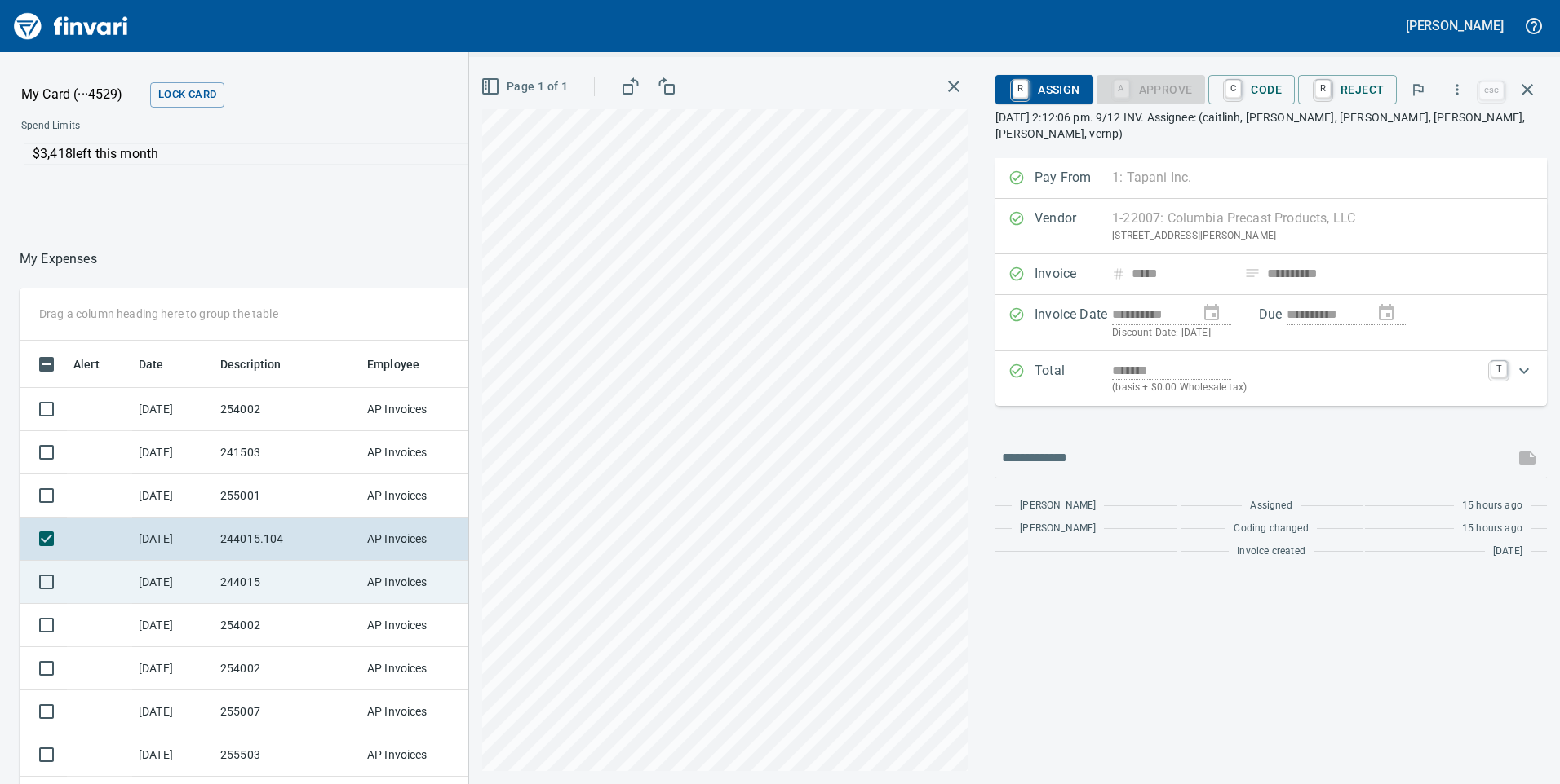
click at [342, 582] on td "244015" at bounding box center [286, 583] width 146 height 43
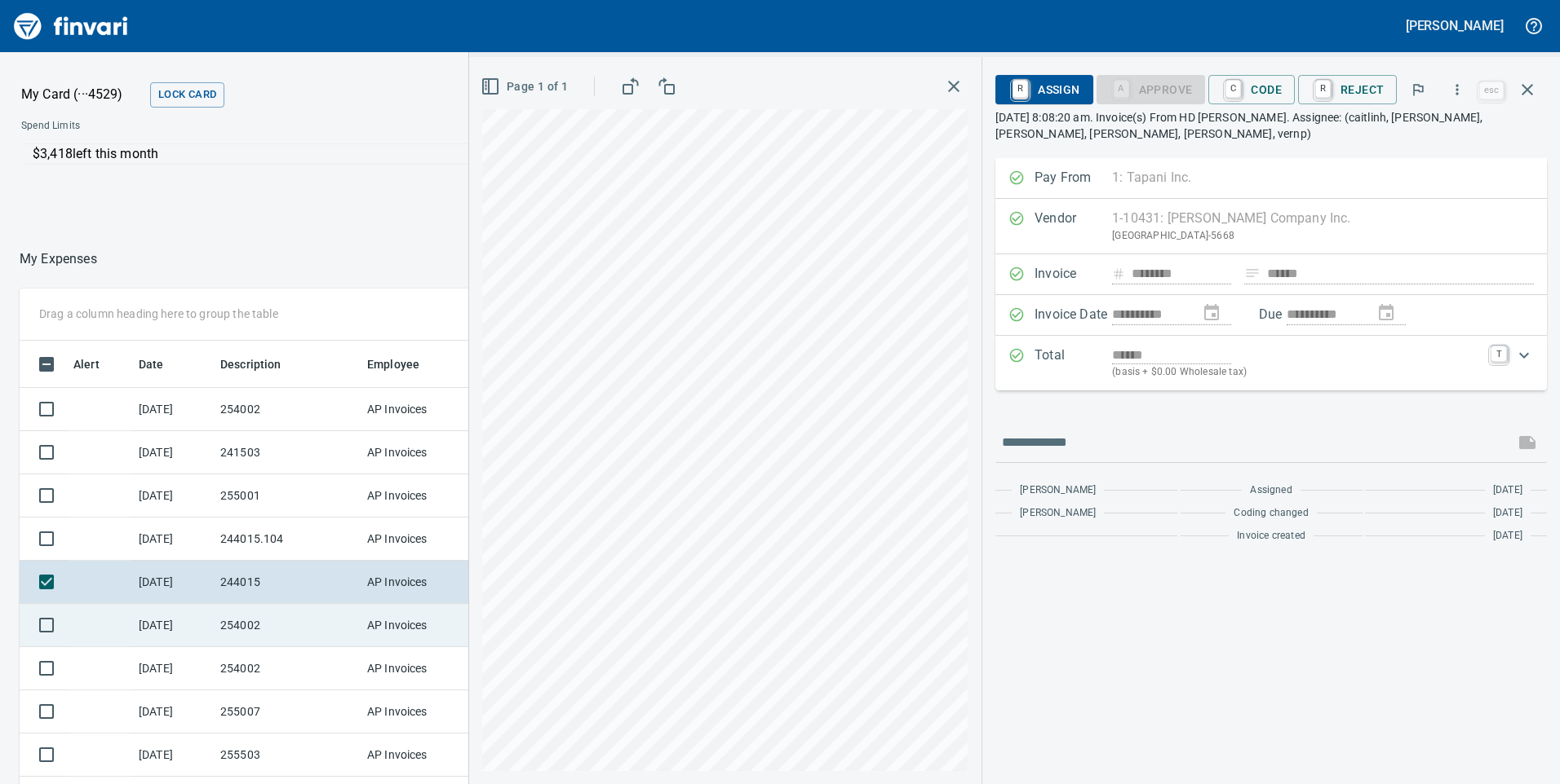
click at [275, 631] on td "254002" at bounding box center [286, 626] width 146 height 43
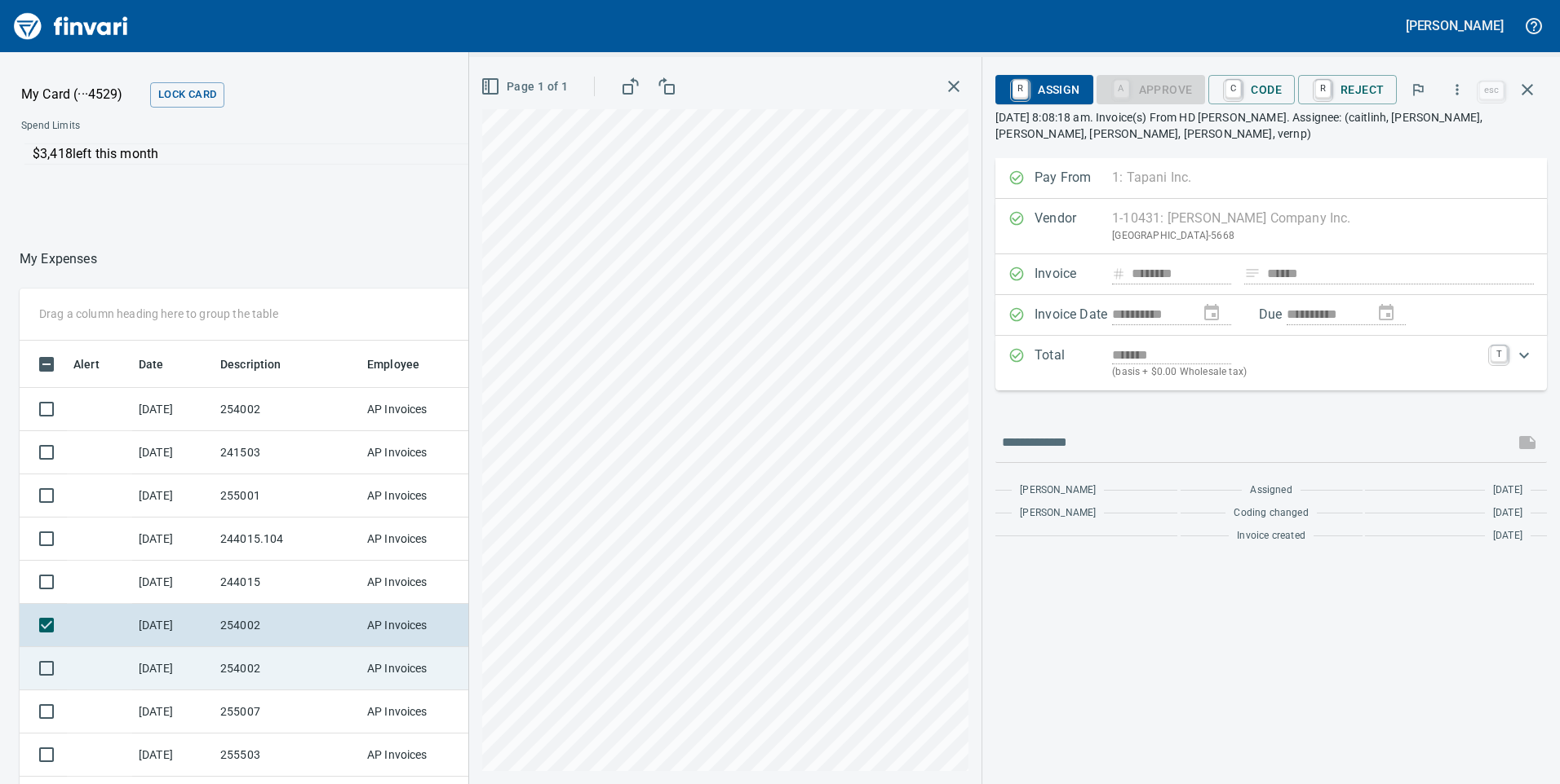
click at [271, 665] on td "254002" at bounding box center [286, 669] width 146 height 43
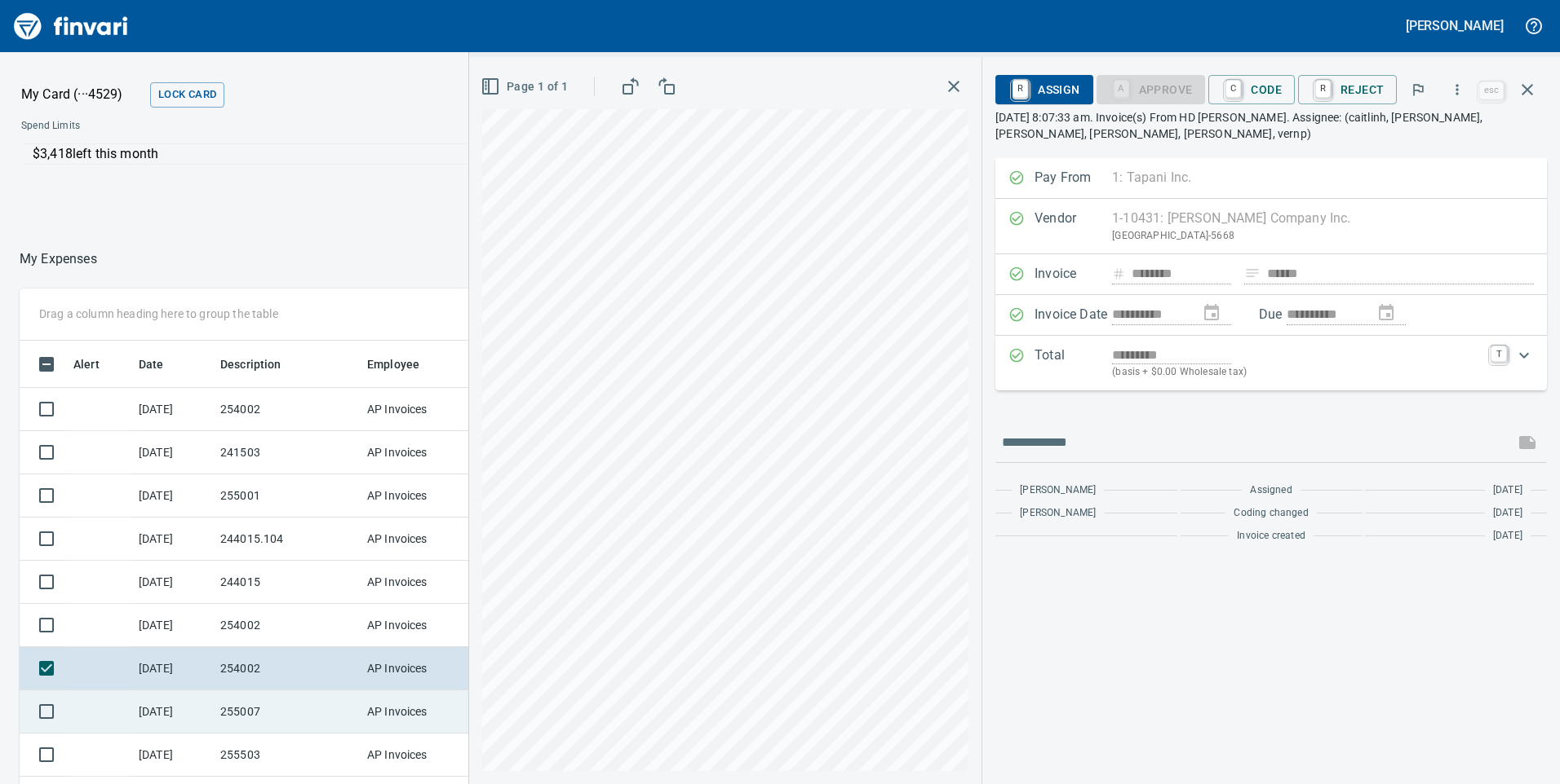
click at [271, 698] on td "255007" at bounding box center [286, 712] width 146 height 43
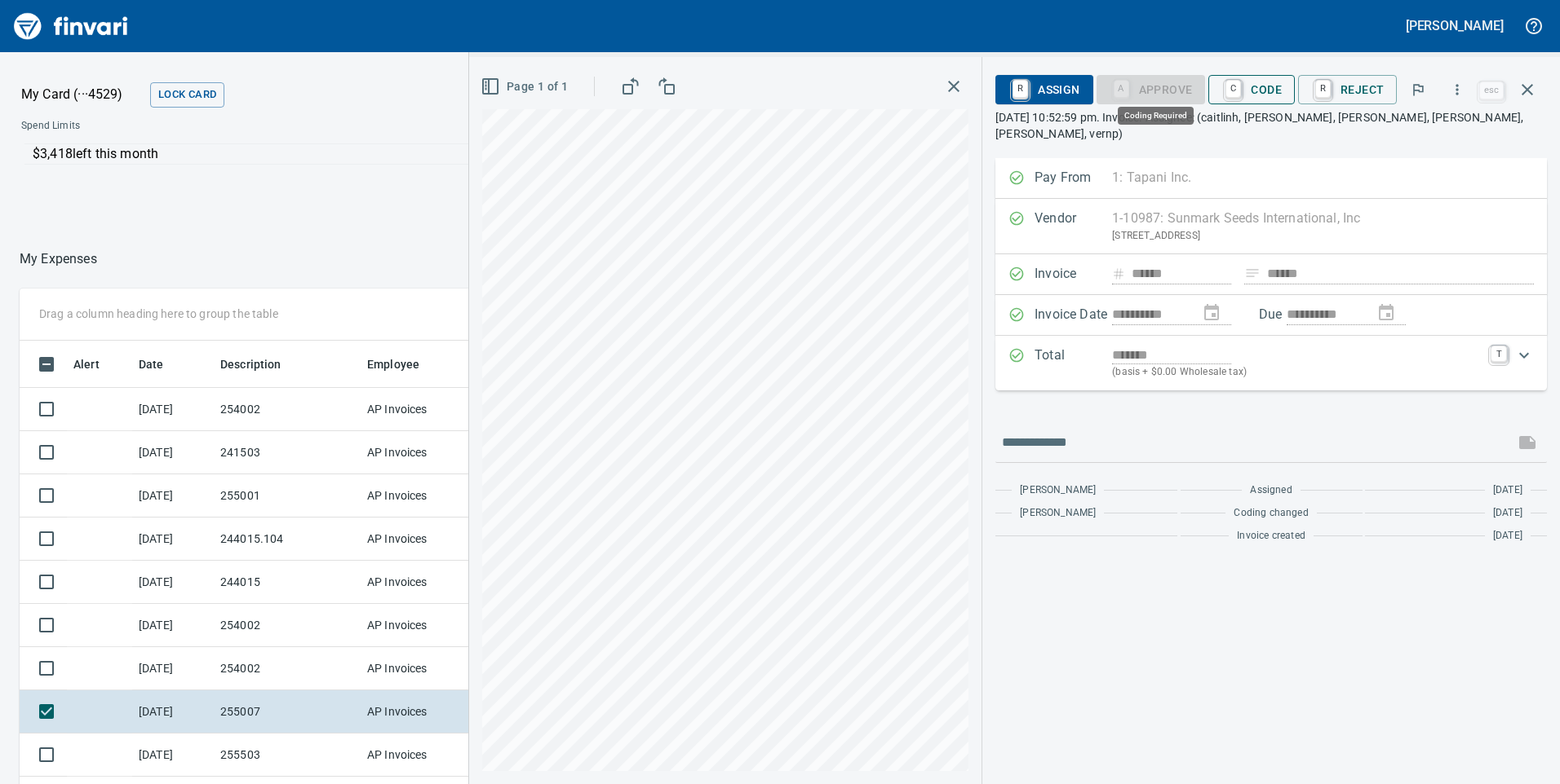
scroll to position [592, 1076]
click at [1263, 81] on span "C Code" at bounding box center [1250, 89] width 60 height 28
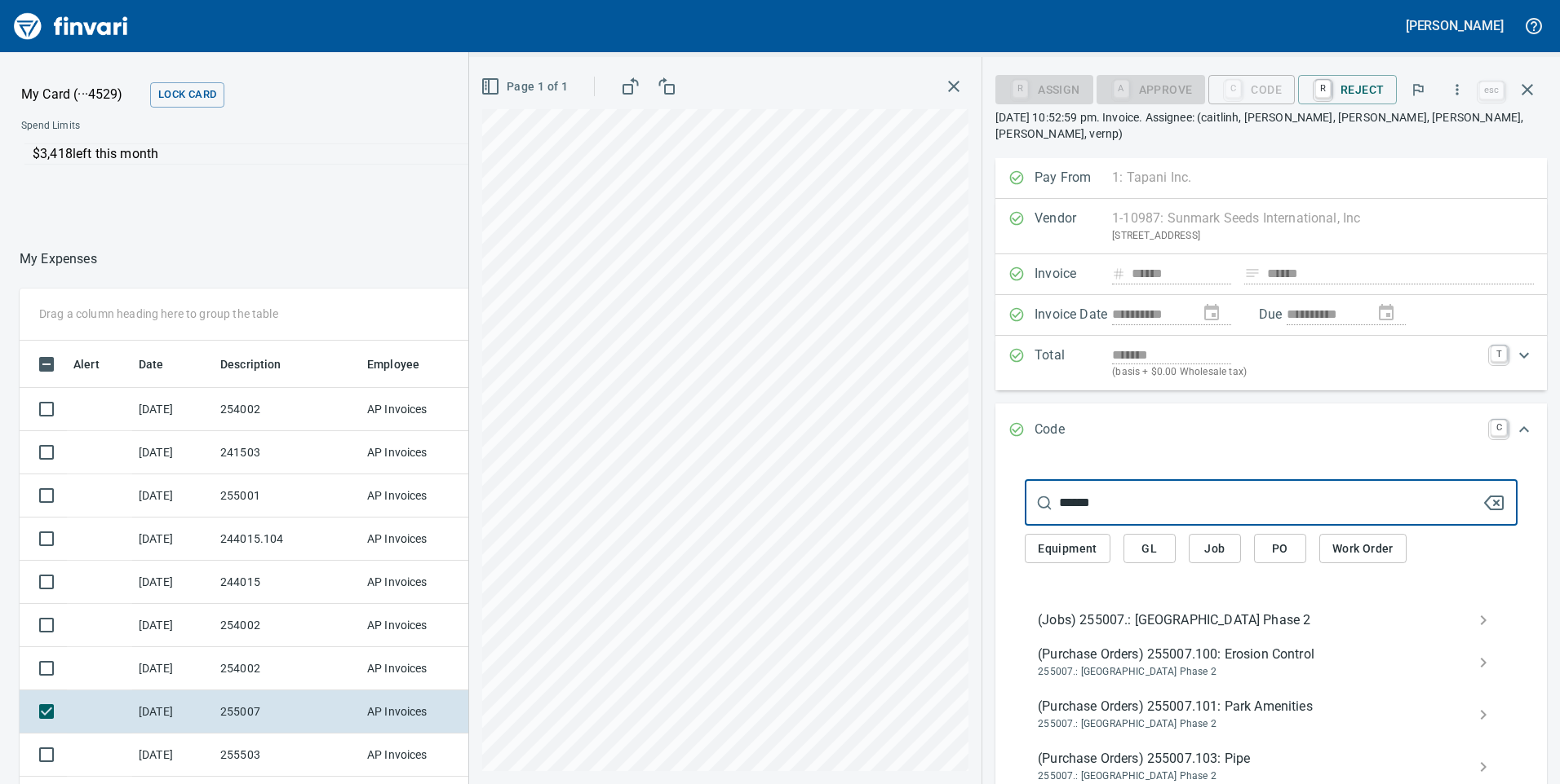
type input "******"
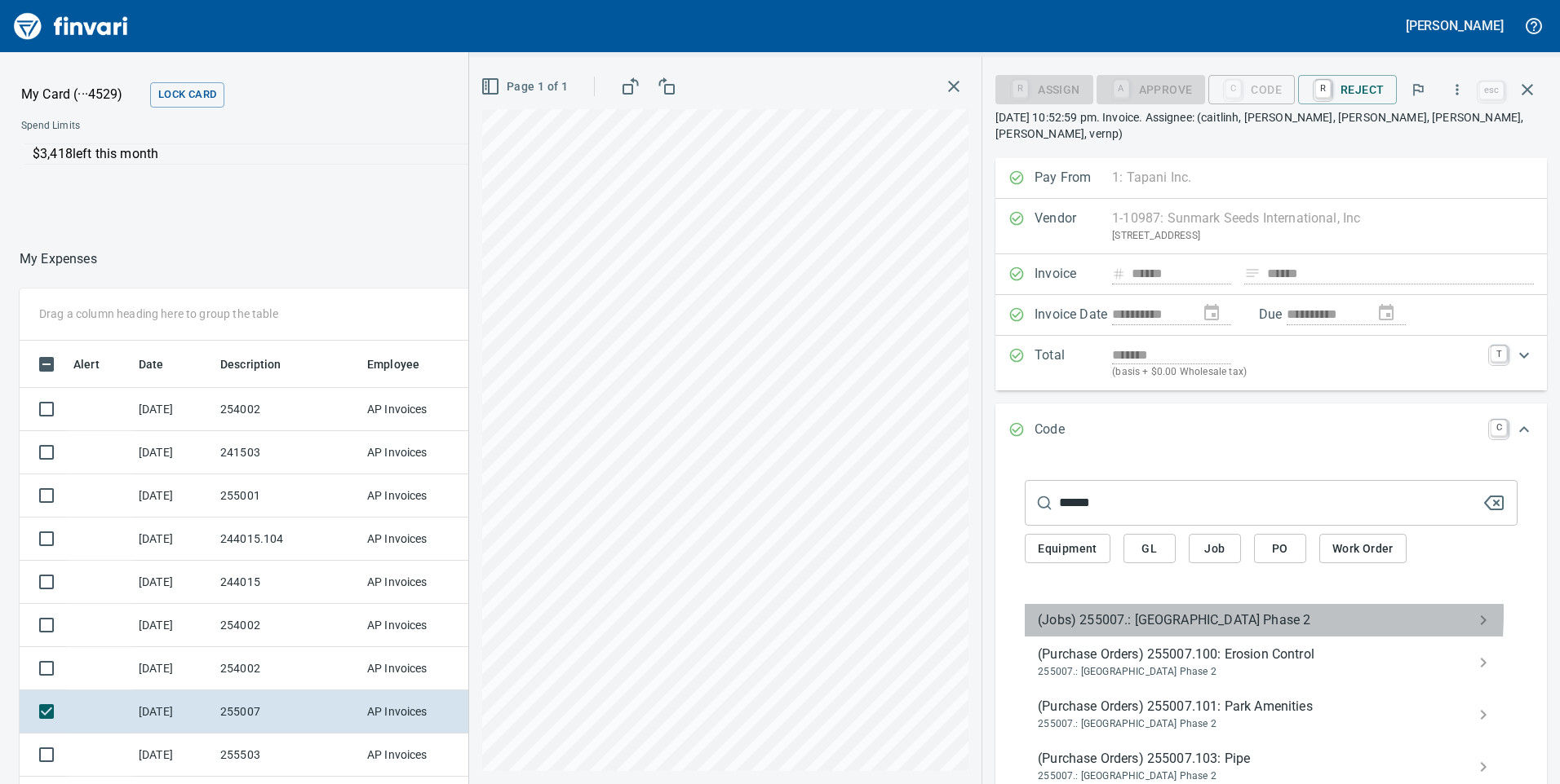
click at [1091, 611] on span "(Jobs) 255007.: [GEOGRAPHIC_DATA] Phase 2" at bounding box center [1258, 621] width 440 height 20
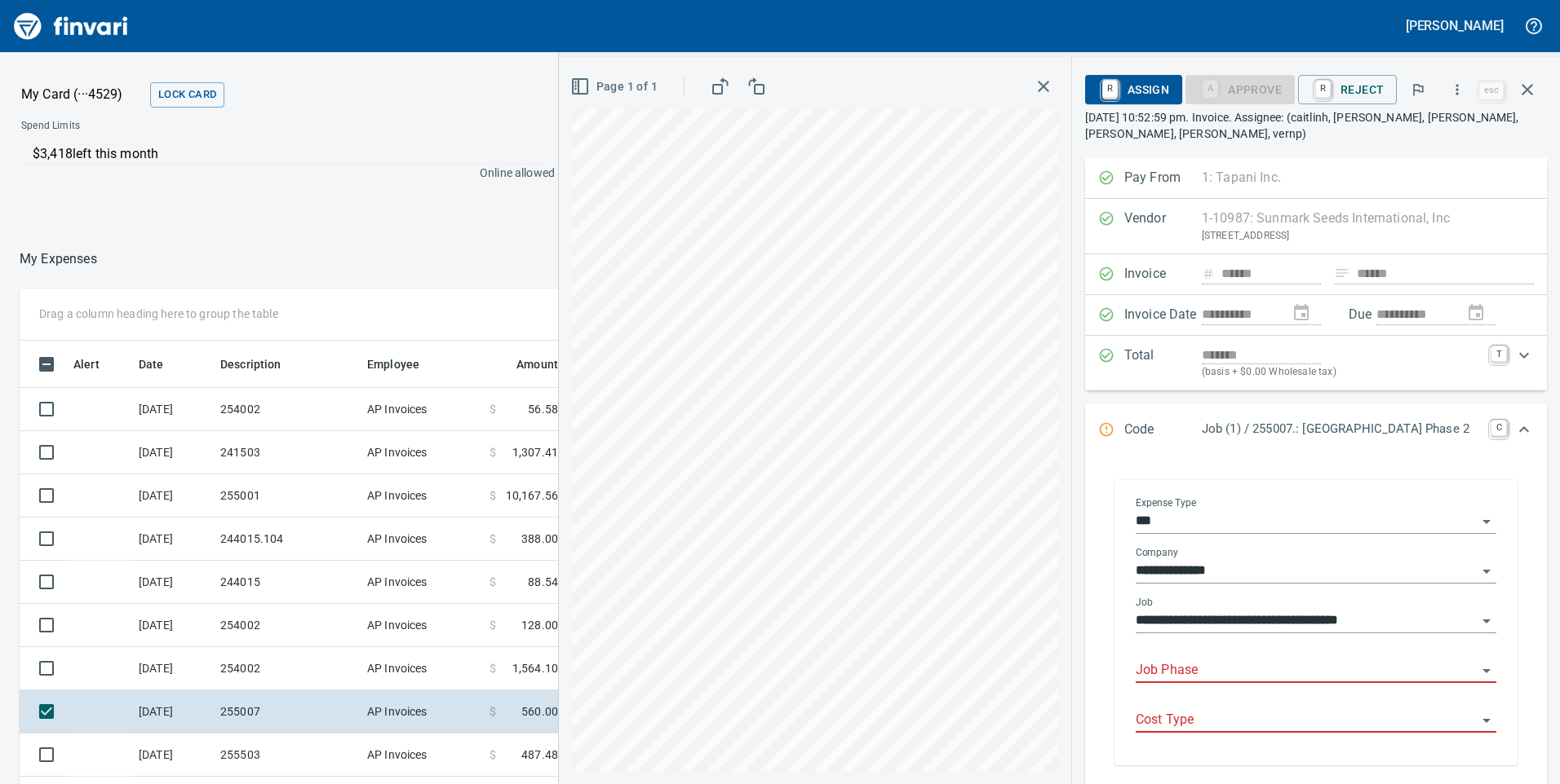
click at [1154, 668] on input "Job Phase" at bounding box center [1305, 670] width 341 height 23
click at [1290, 721] on li "2030. .: Ersoions Control Maintenance" at bounding box center [1299, 712] width 371 height 39
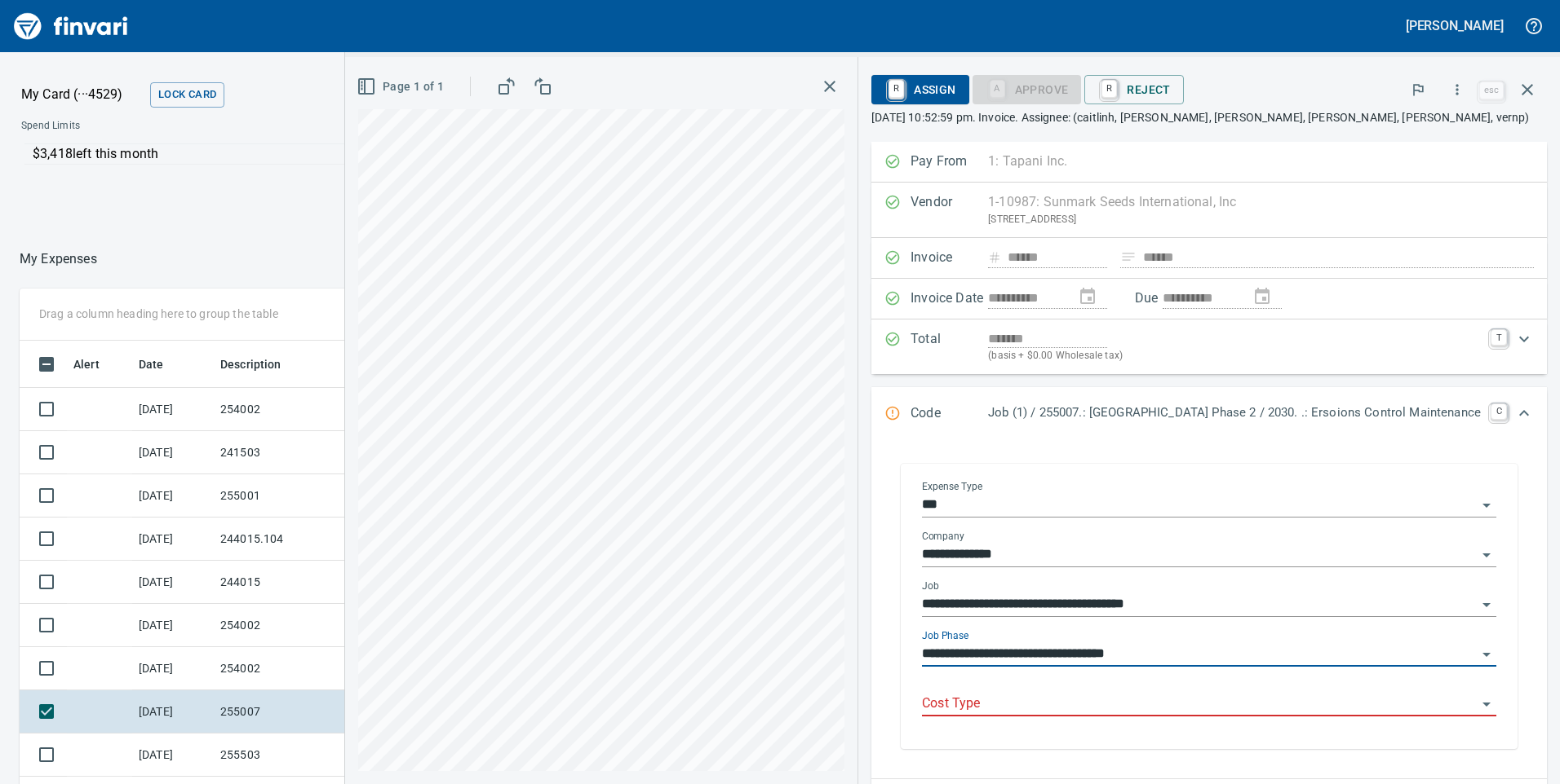
type input "**********"
click at [1106, 711] on input "Cost Type" at bounding box center [1199, 703] width 554 height 23
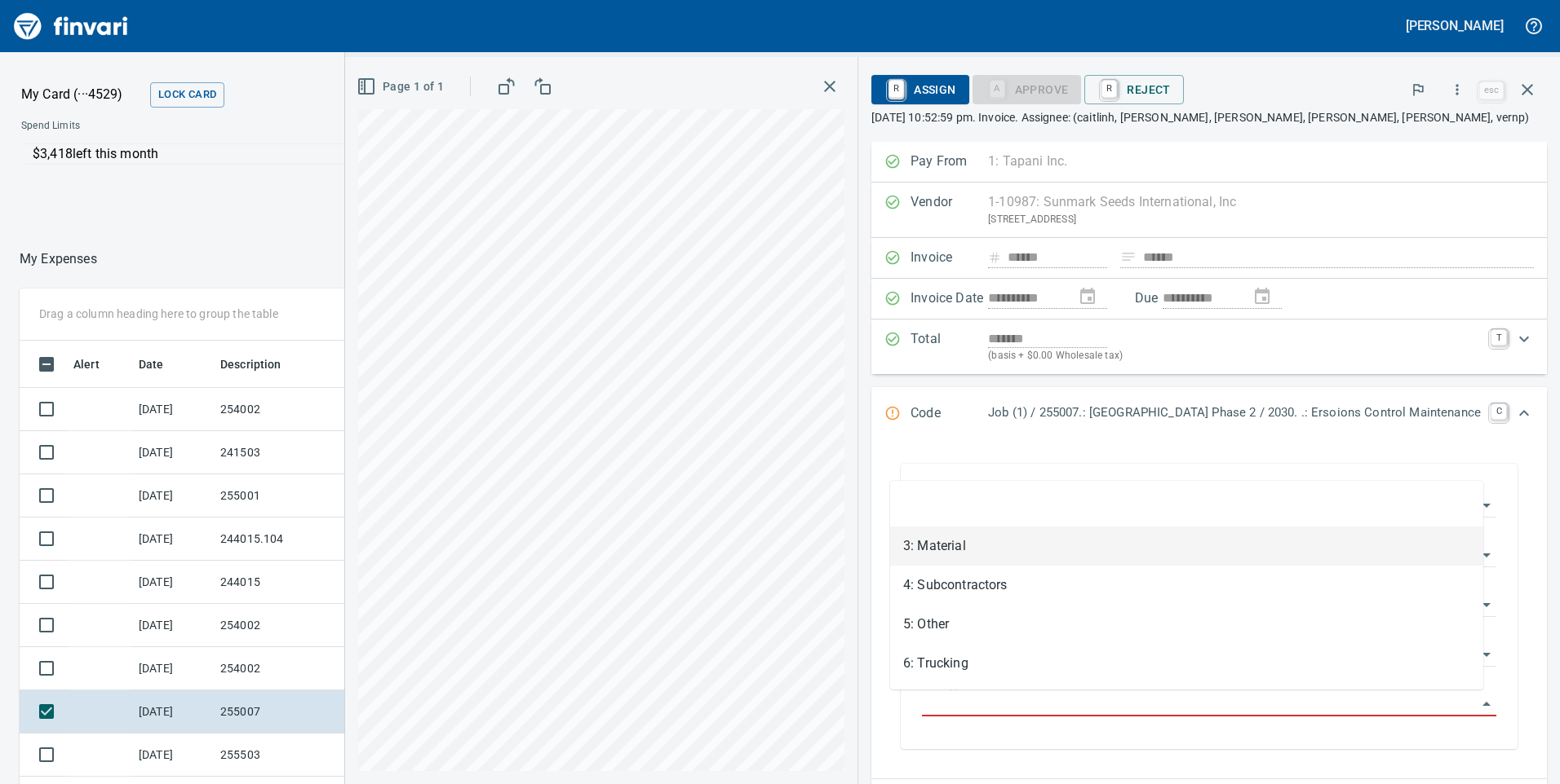
click at [964, 555] on li "3: Material" at bounding box center [1185, 546] width 593 height 39
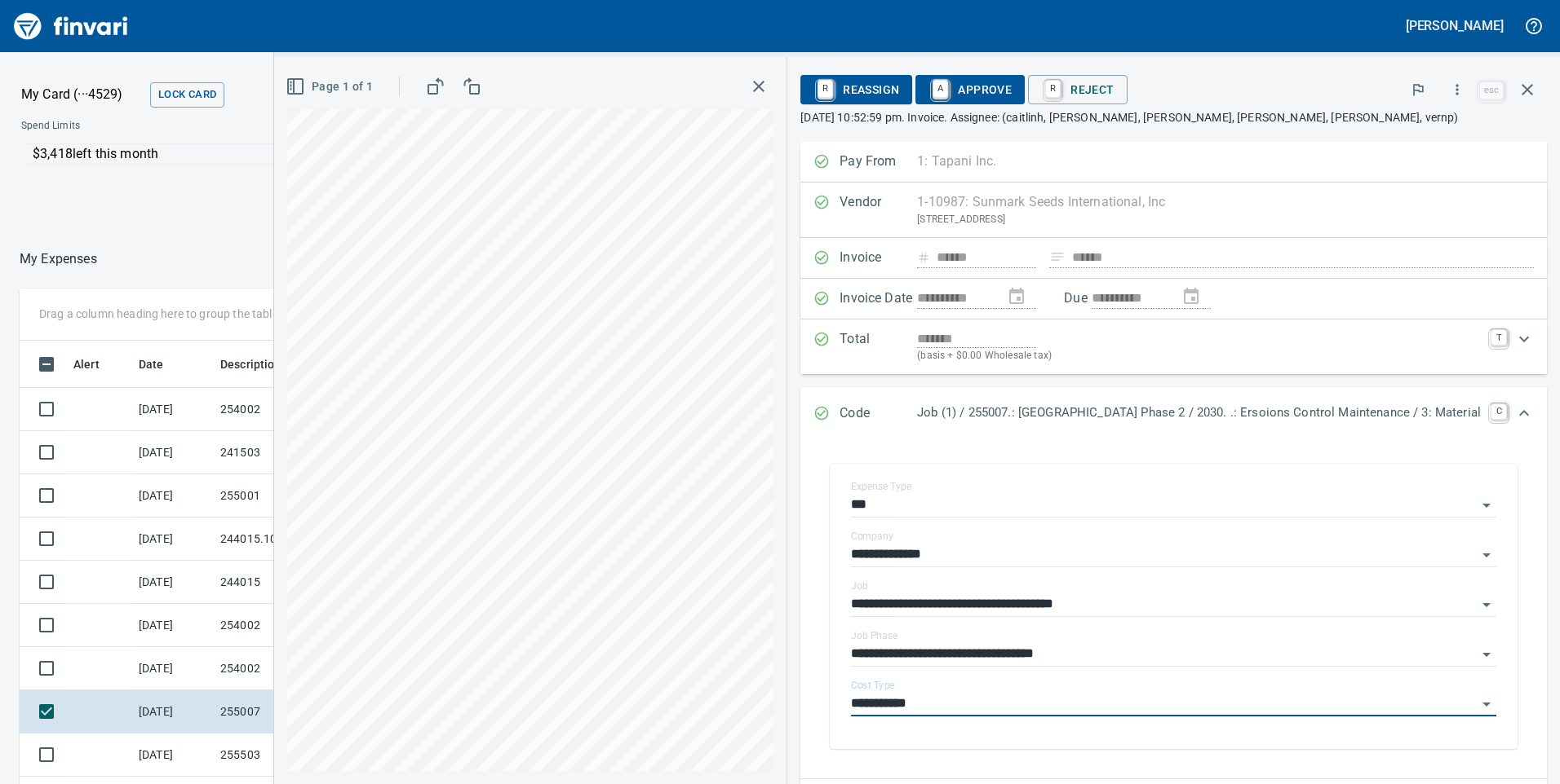
type input "**********"
click at [942, 86] on span "A Approve" at bounding box center [969, 89] width 84 height 28
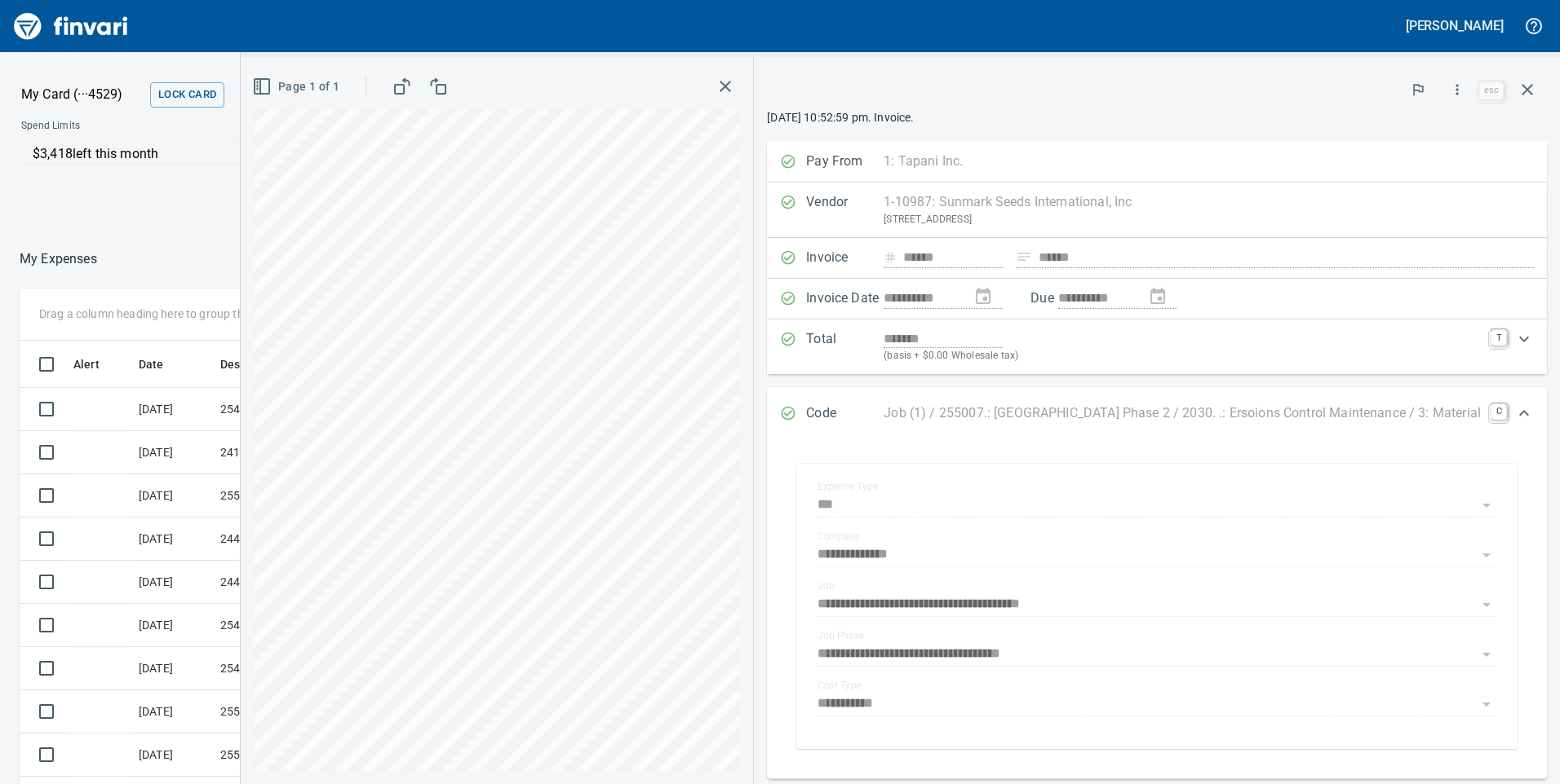
click at [1525, 93] on icon "button" at bounding box center [1528, 89] width 20 height 20
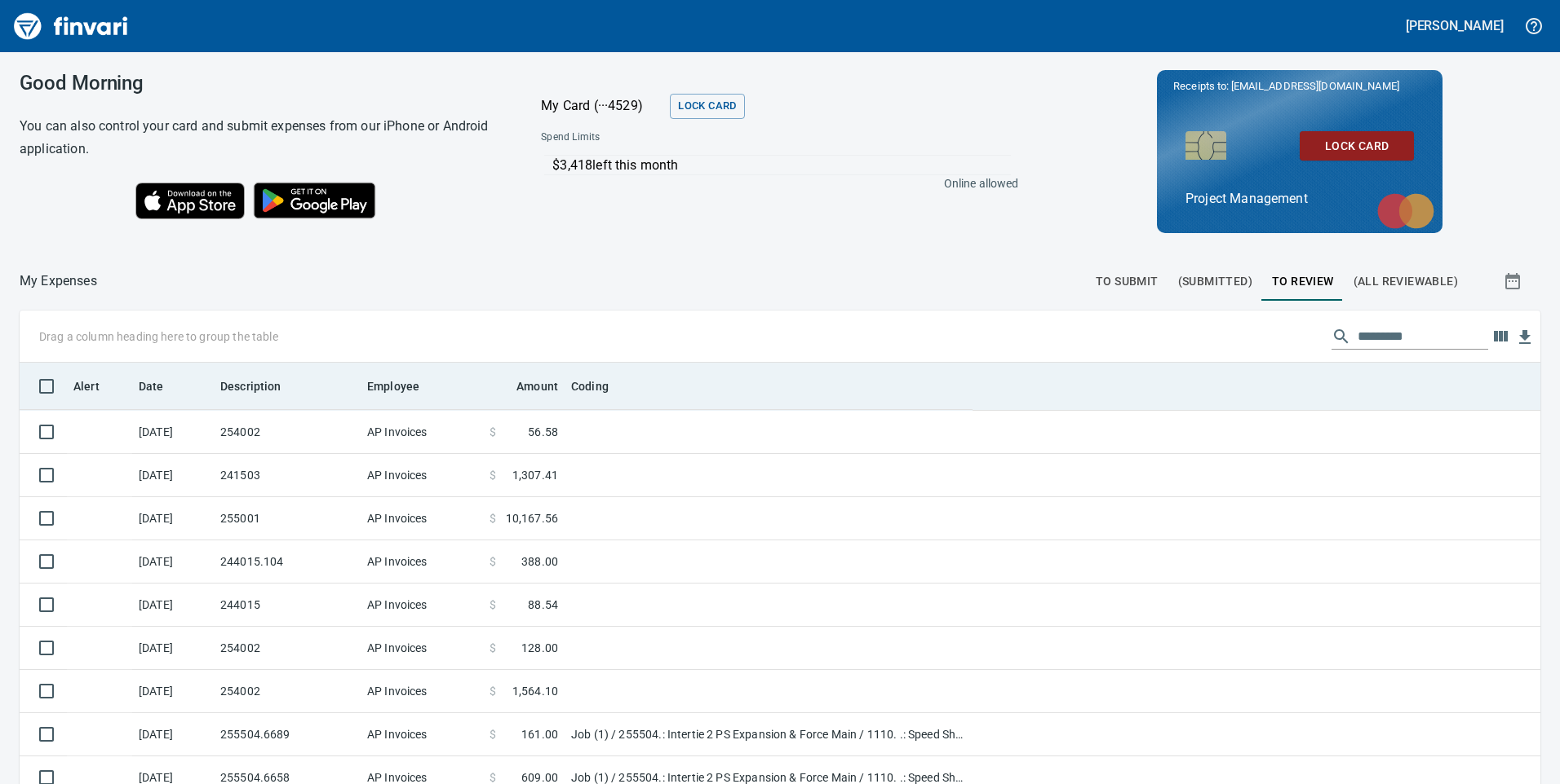
scroll to position [592, 1473]
